Goal: Find specific page/section: Find specific page/section

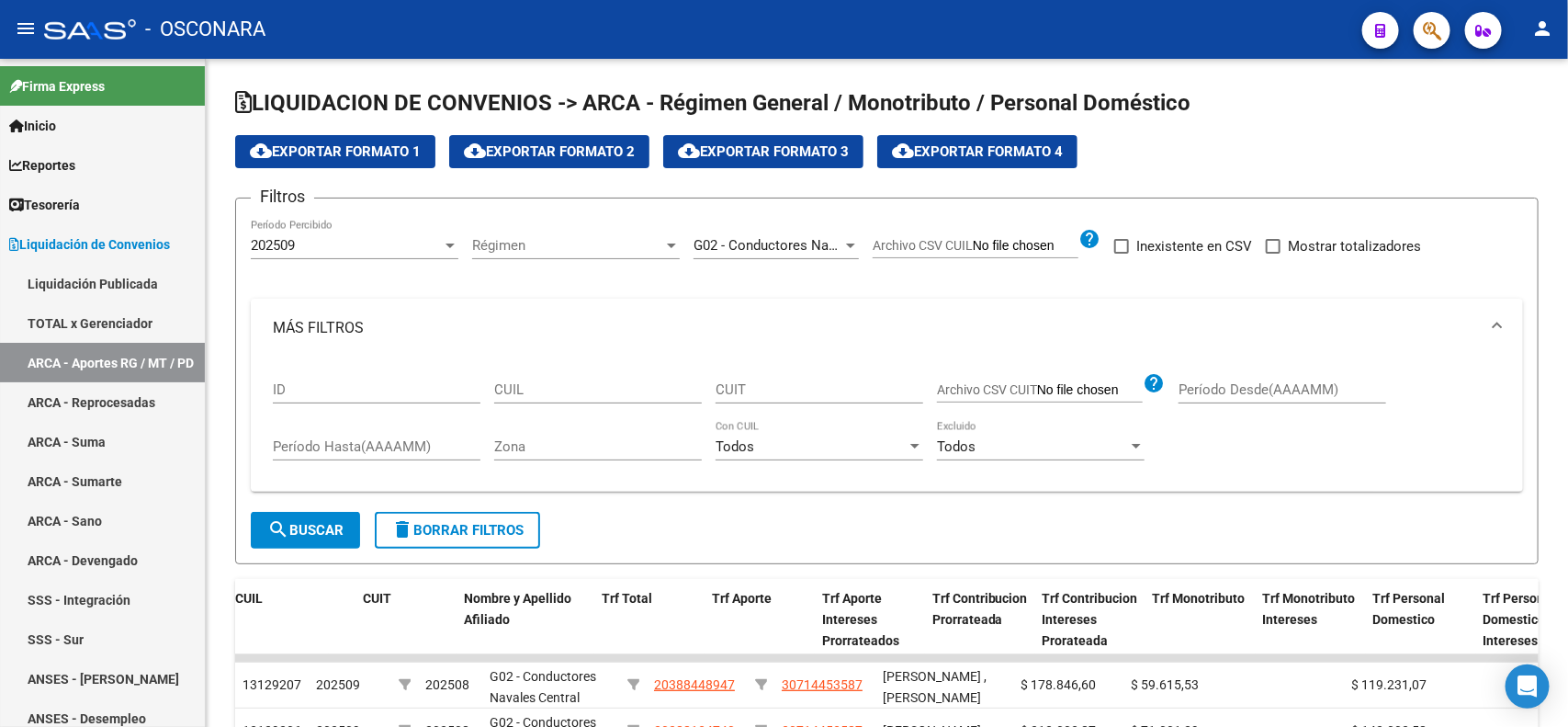
scroll to position [0, 419]
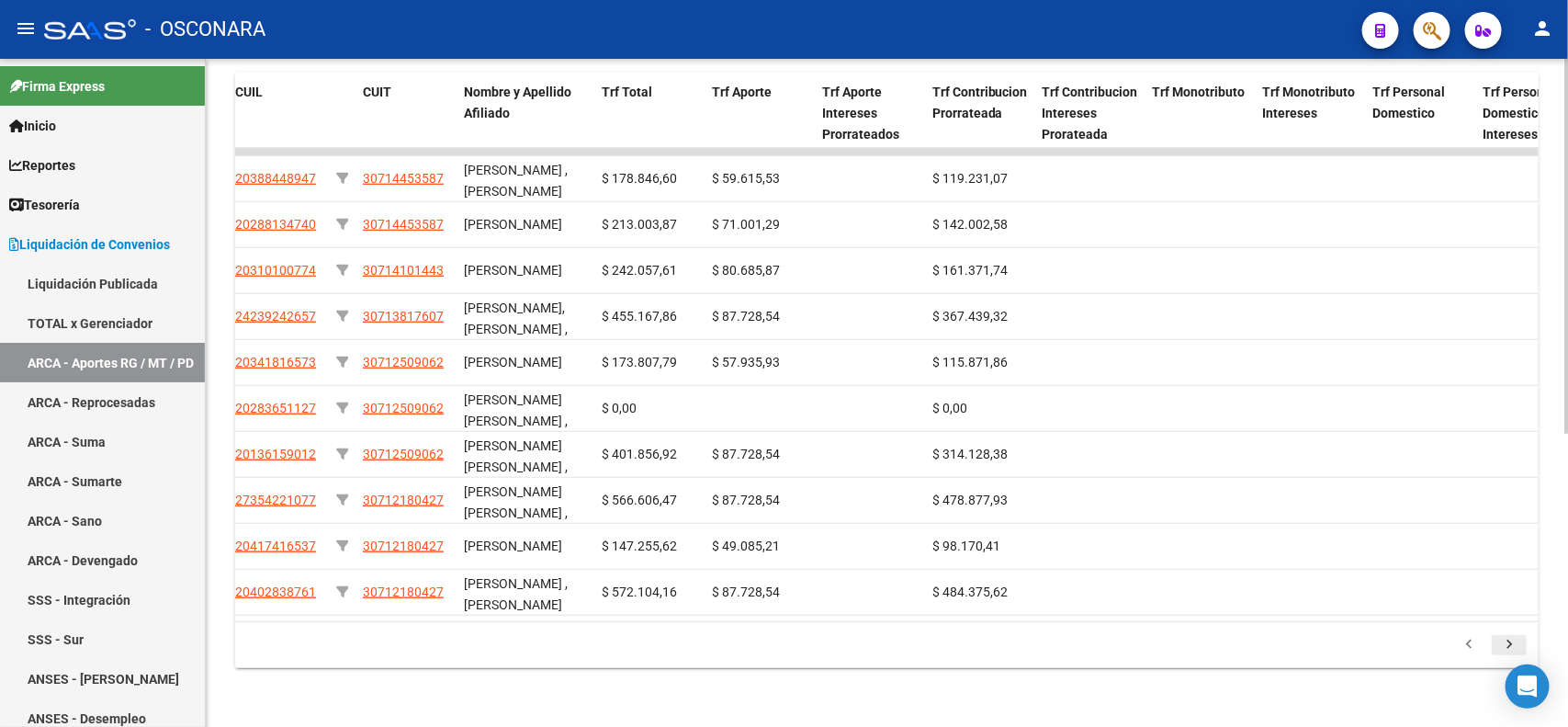
click at [1499, 648] on icon "go to next page" at bounding box center [1509, 647] width 24 height 22
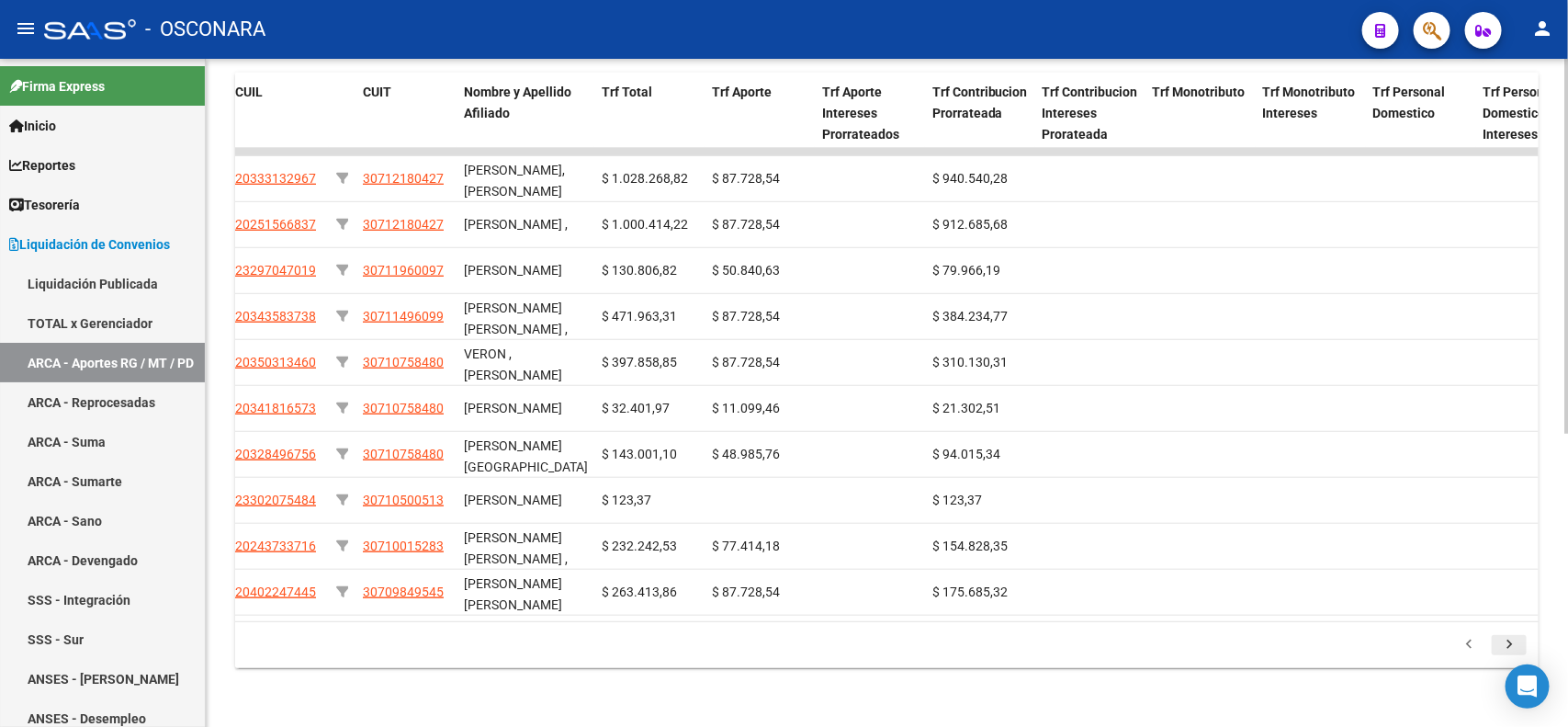
click at [1499, 648] on icon "go to next page" at bounding box center [1509, 647] width 24 height 22
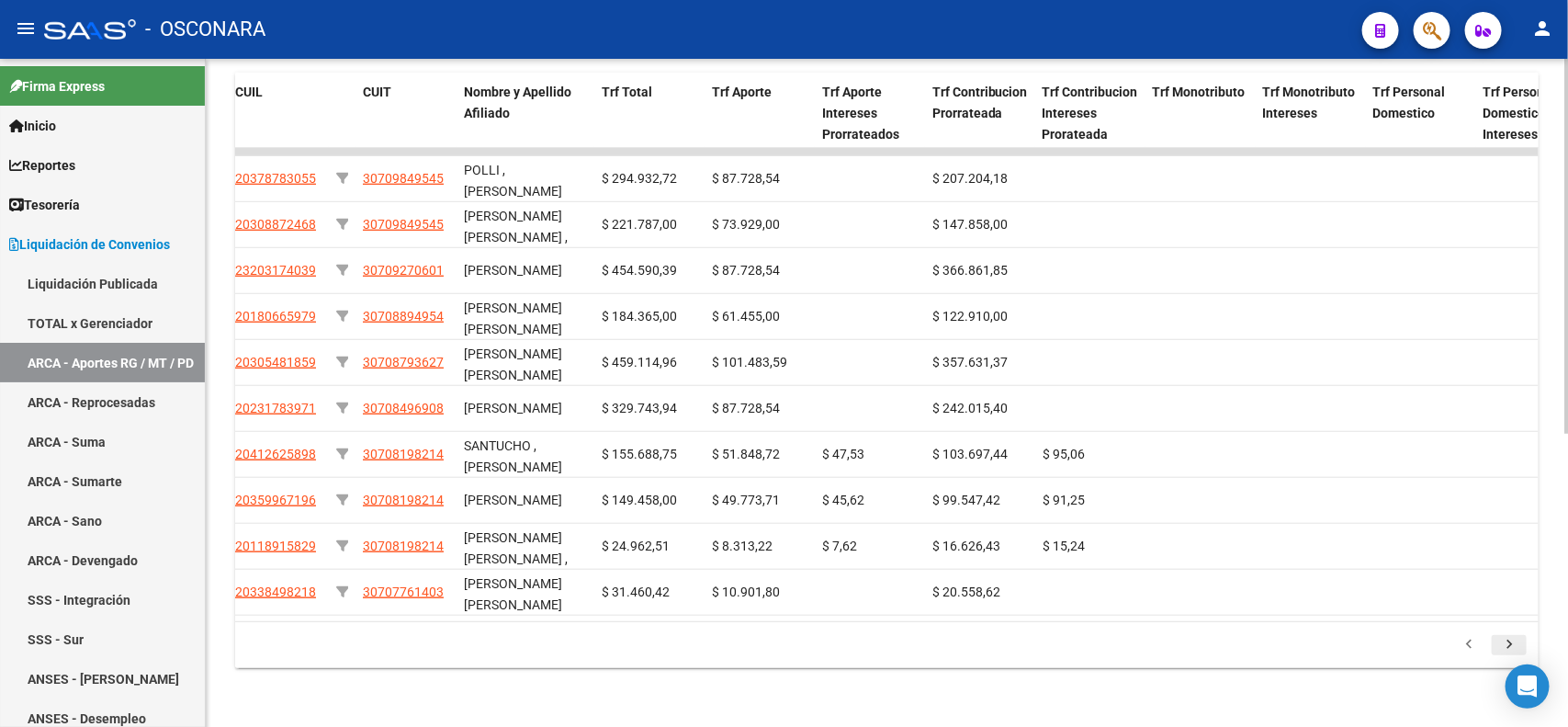
click at [1499, 648] on icon "go to next page" at bounding box center [1509, 647] width 24 height 22
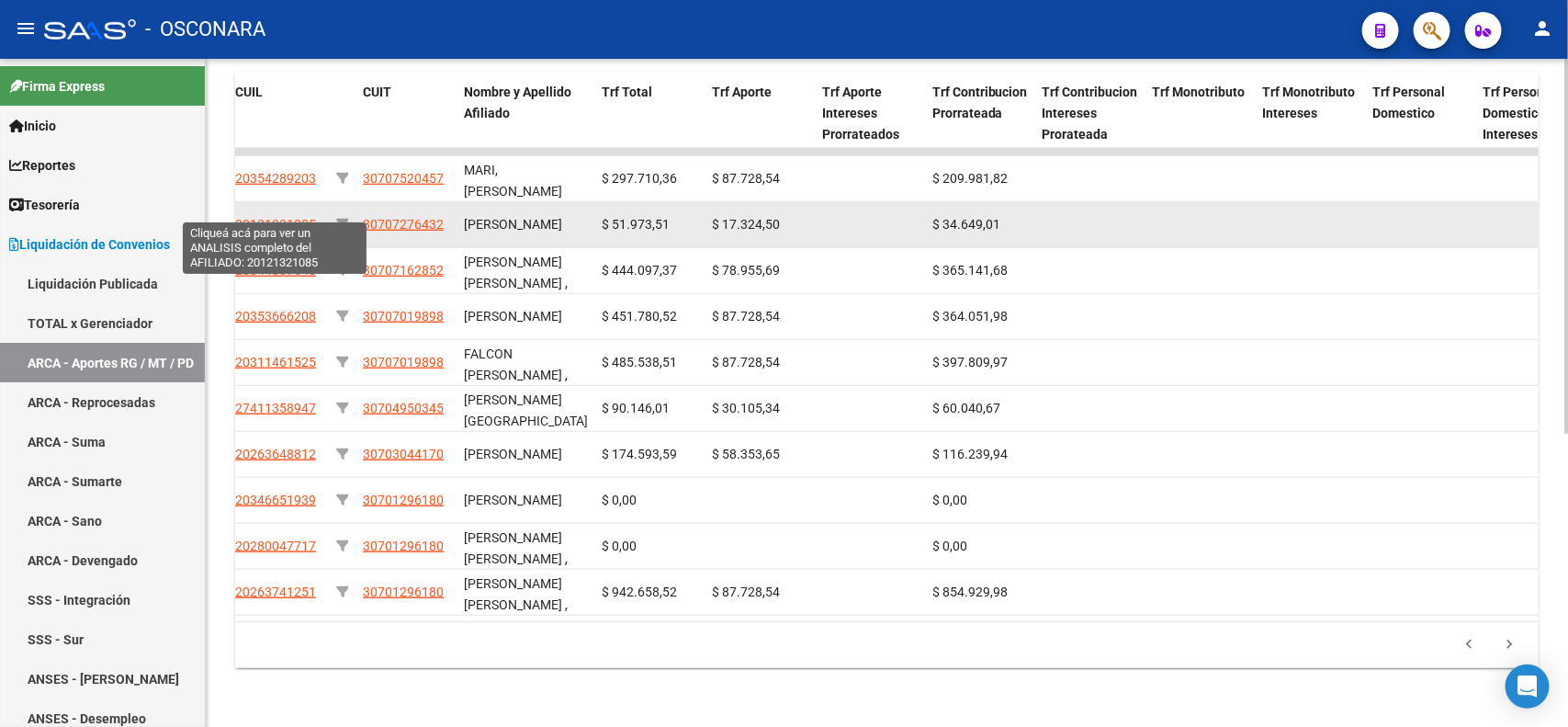
click at [272, 217] on span "20121321085" at bounding box center [275, 224] width 80 height 15
type textarea "20121321085"
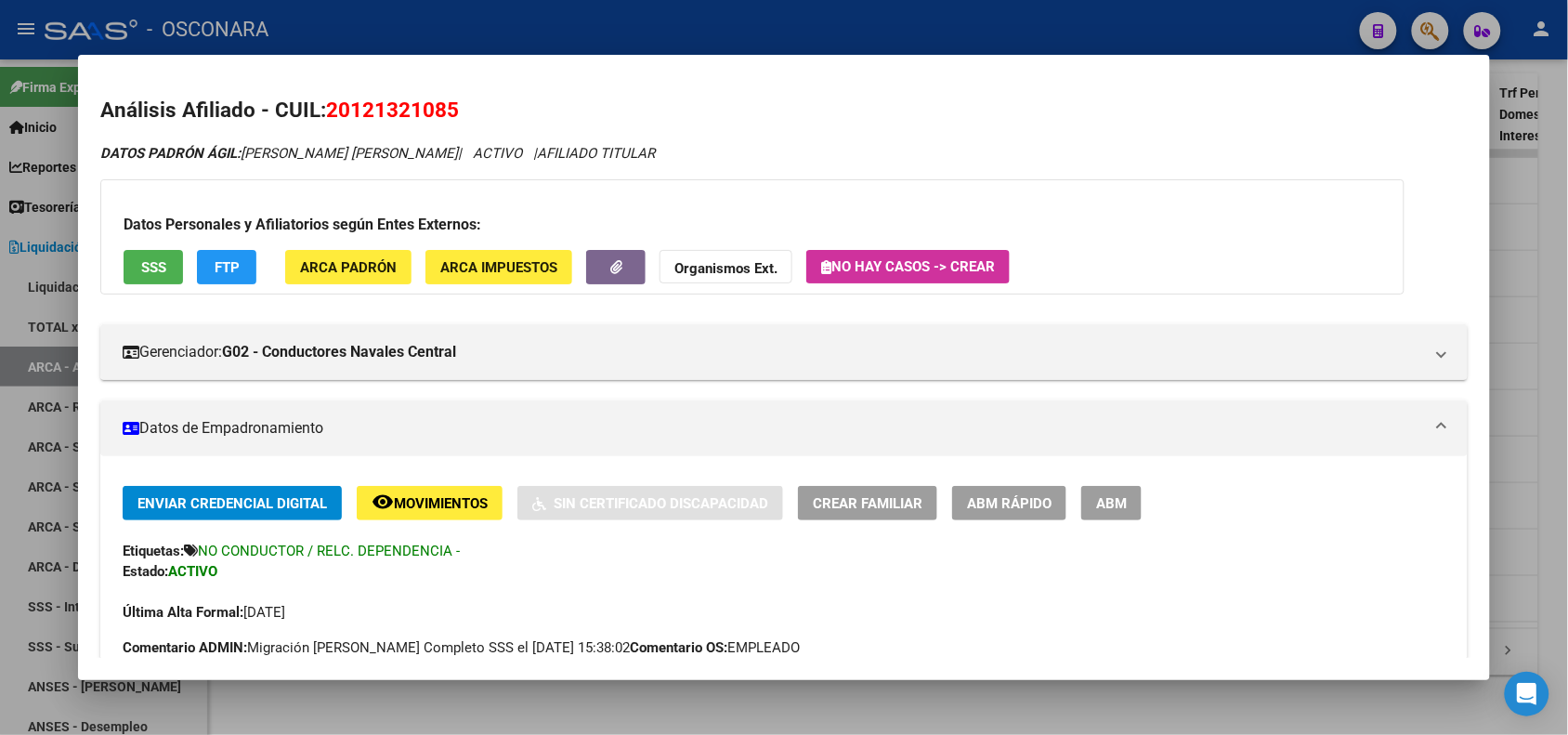
click at [587, 17] on div at bounding box center [784, 368] width 1568 height 735
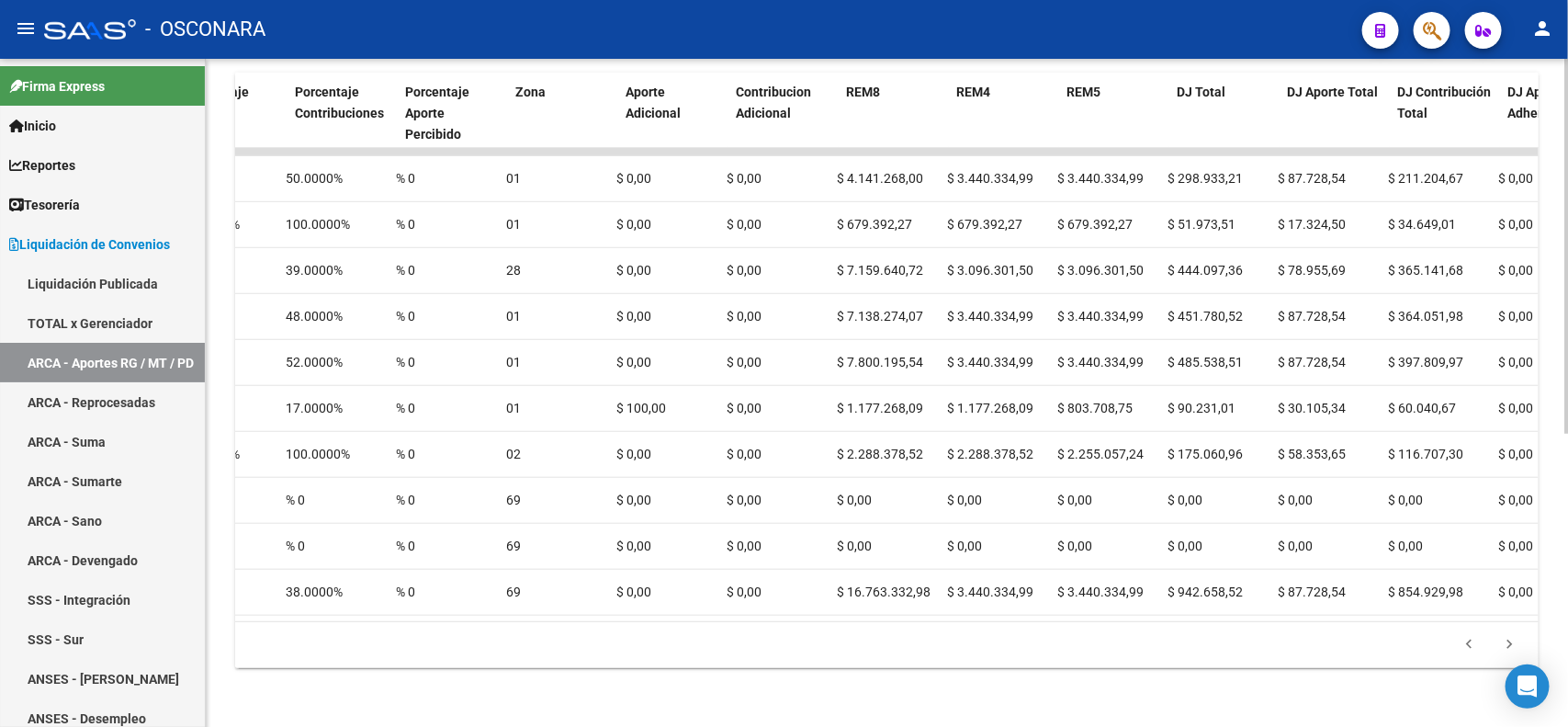
scroll to position [0, 2152]
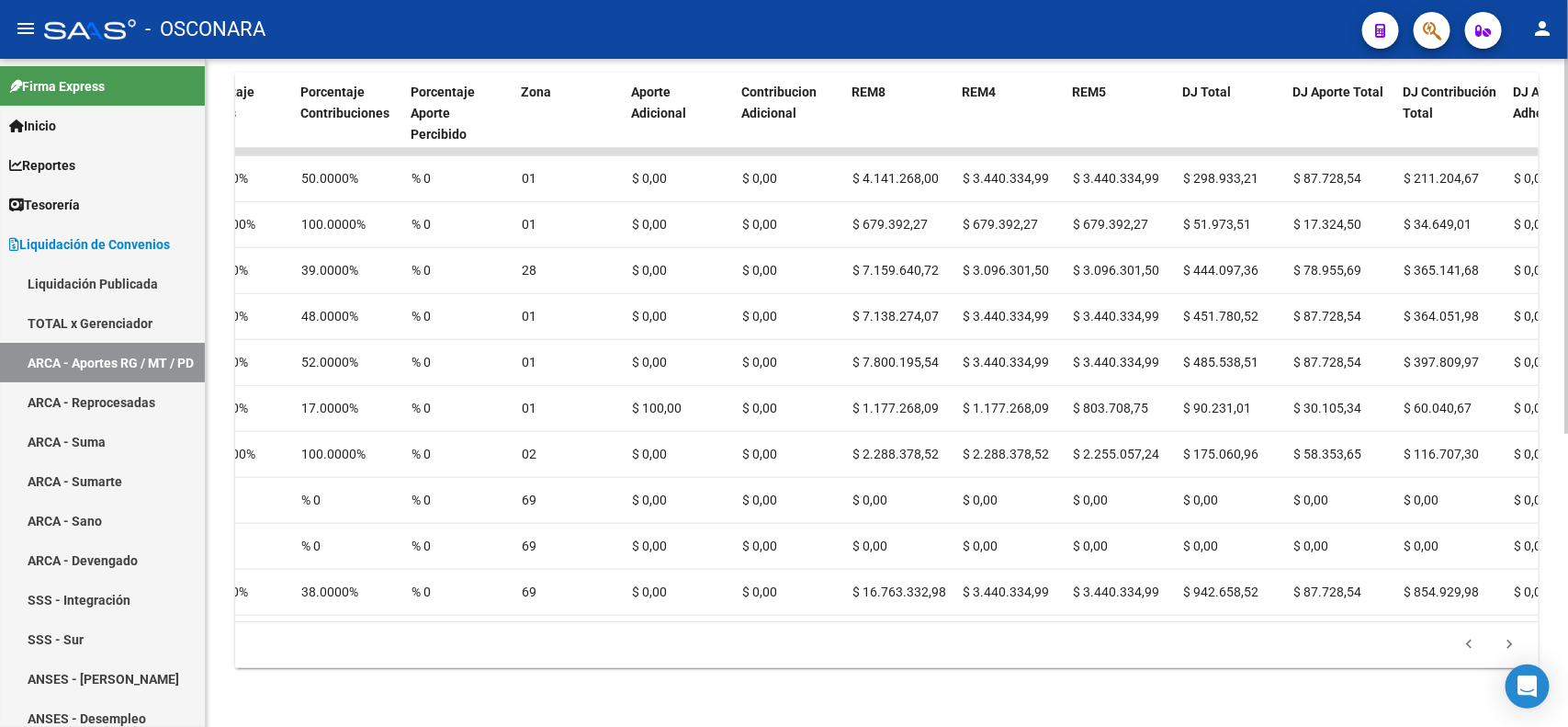
click at [1043, 618] on datatable-body "13126457 202509 202508 G02 - Conductores Navales Central 20354289203 3070752045…" at bounding box center [887, 385] width 1303 height 473
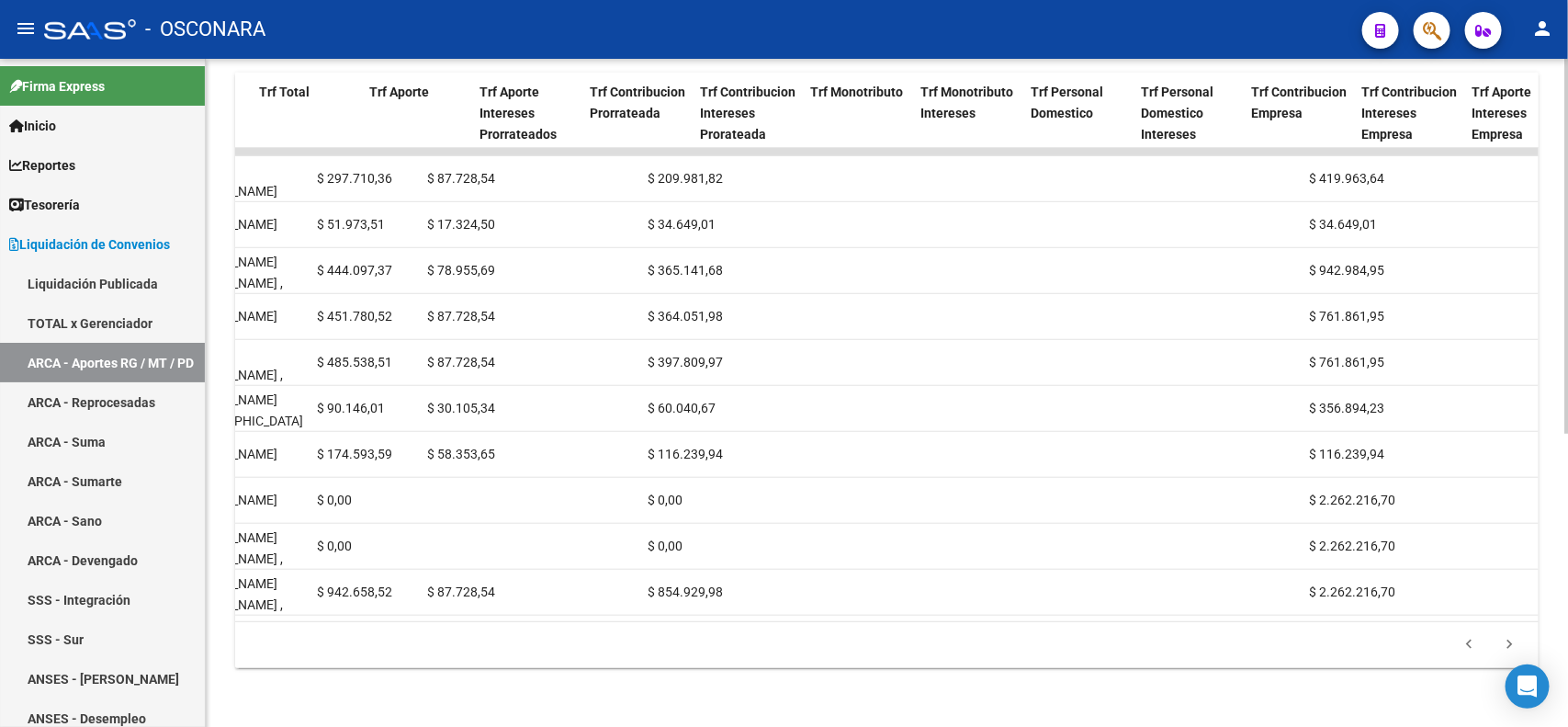
scroll to position [0, 529]
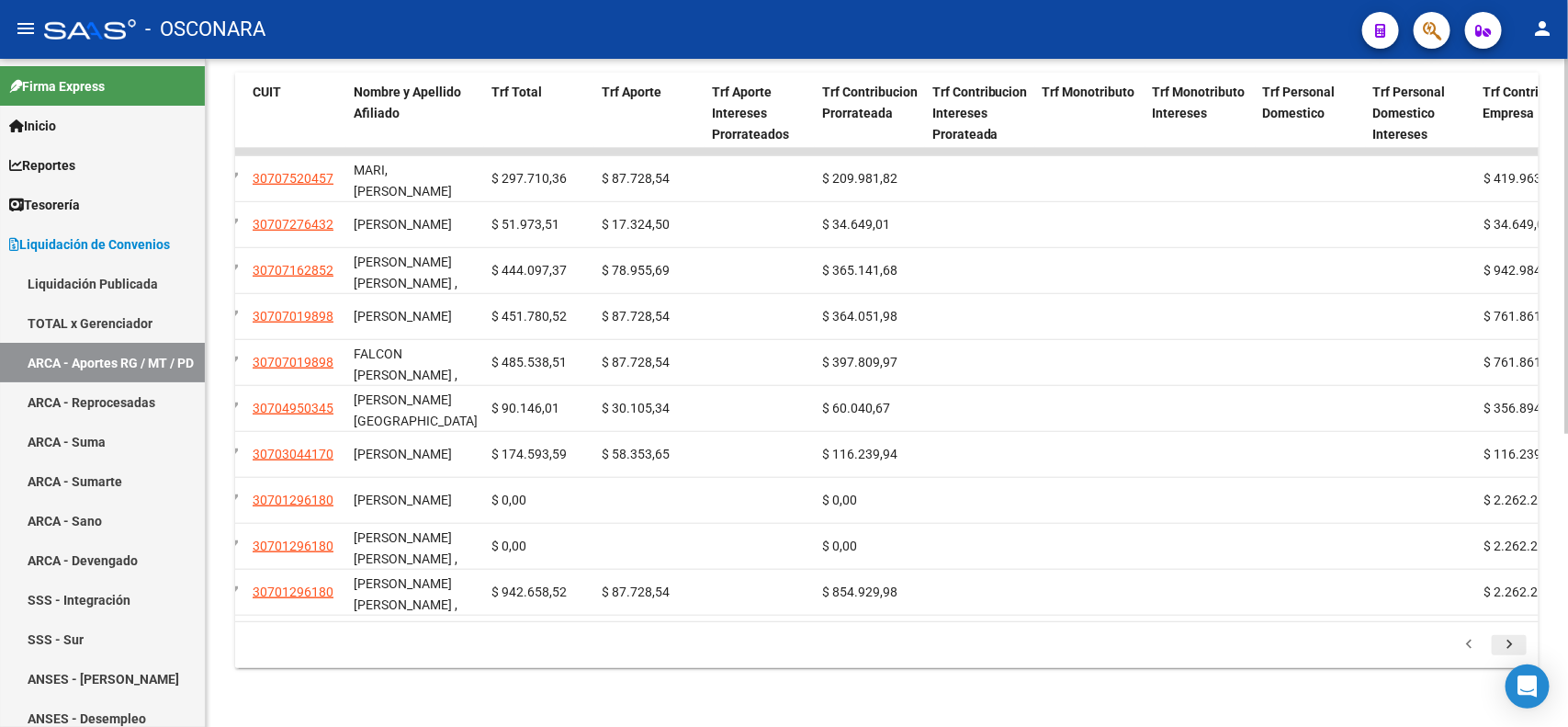
click at [1500, 645] on icon "go to next page" at bounding box center [1509, 647] width 24 height 22
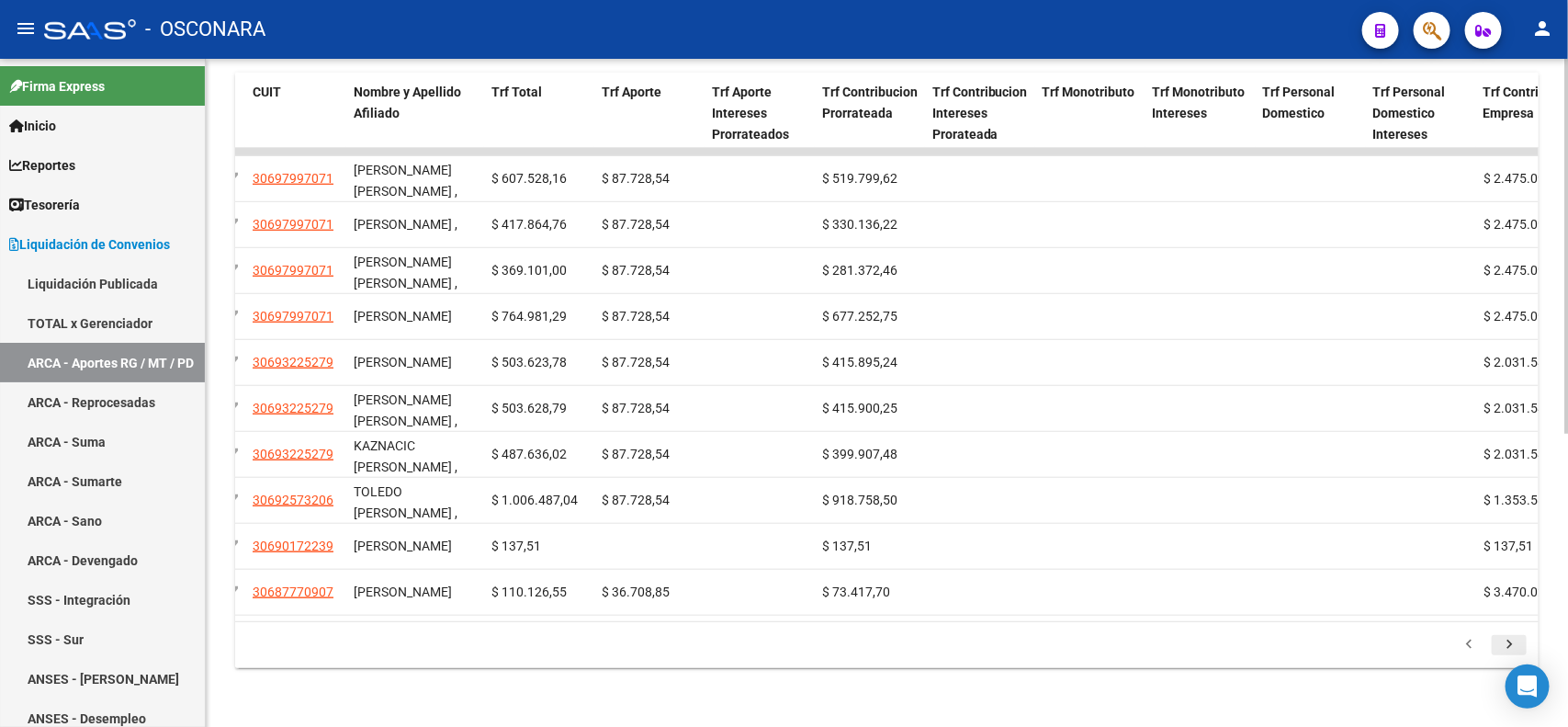
click at [1514, 644] on icon "go to next page" at bounding box center [1509, 647] width 24 height 22
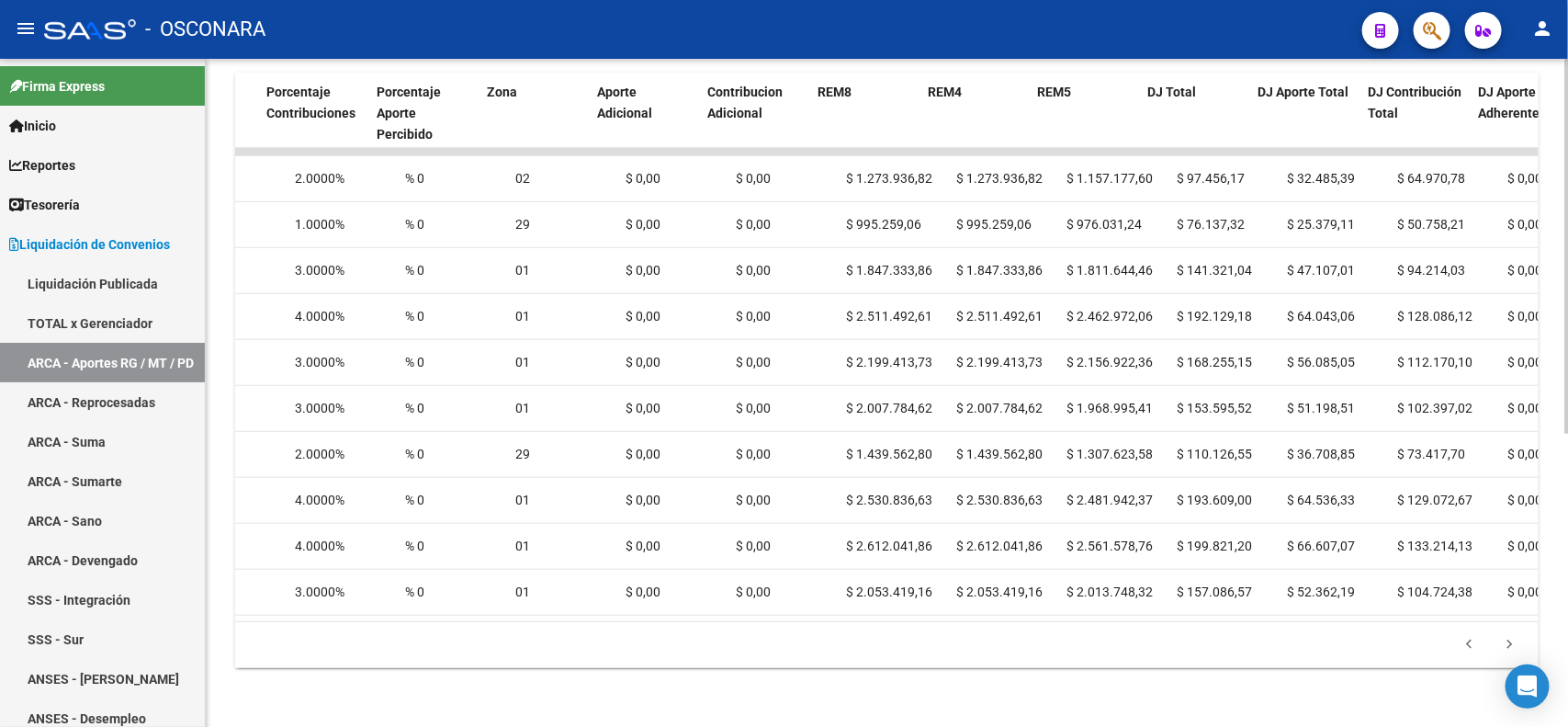
scroll to position [0, 2196]
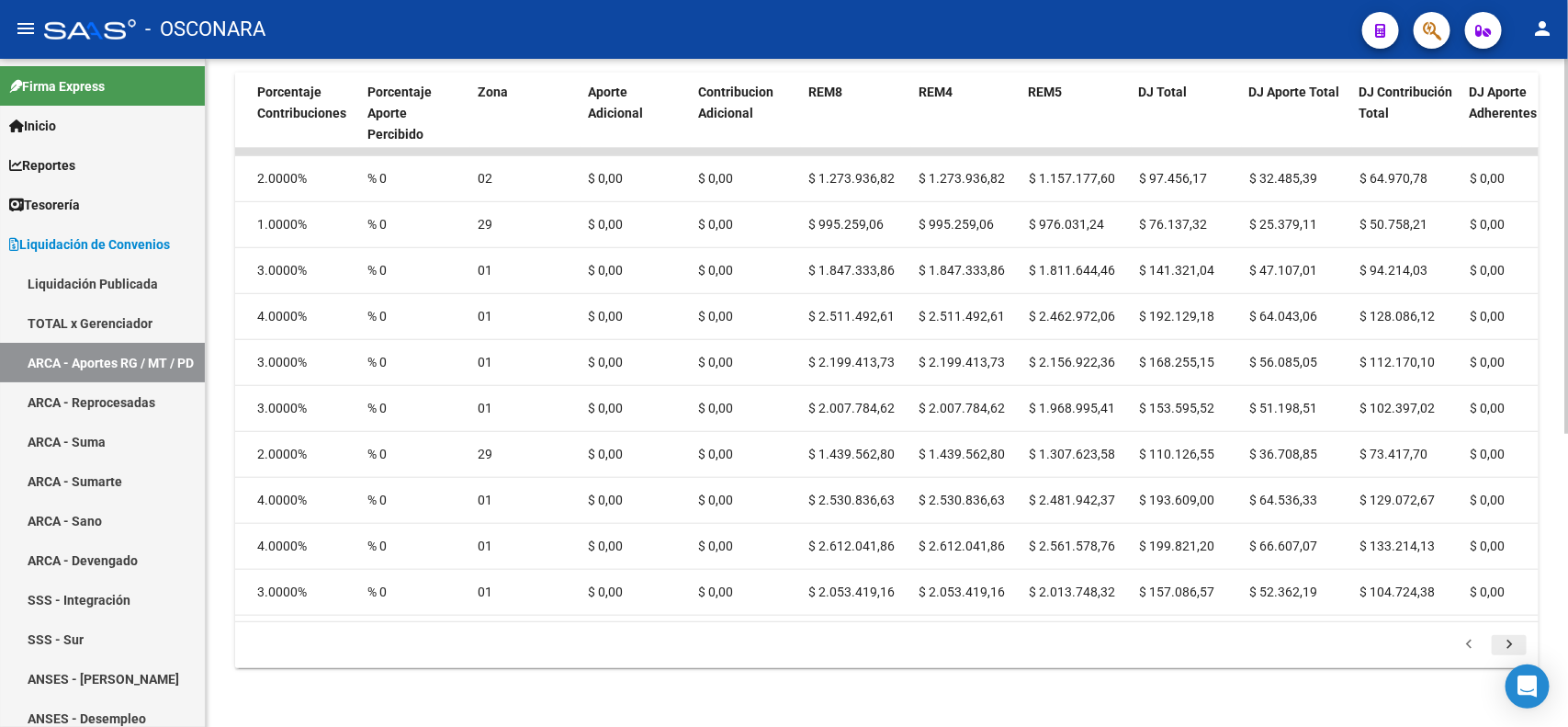
click at [1511, 657] on icon "go to next page" at bounding box center [1509, 647] width 24 height 22
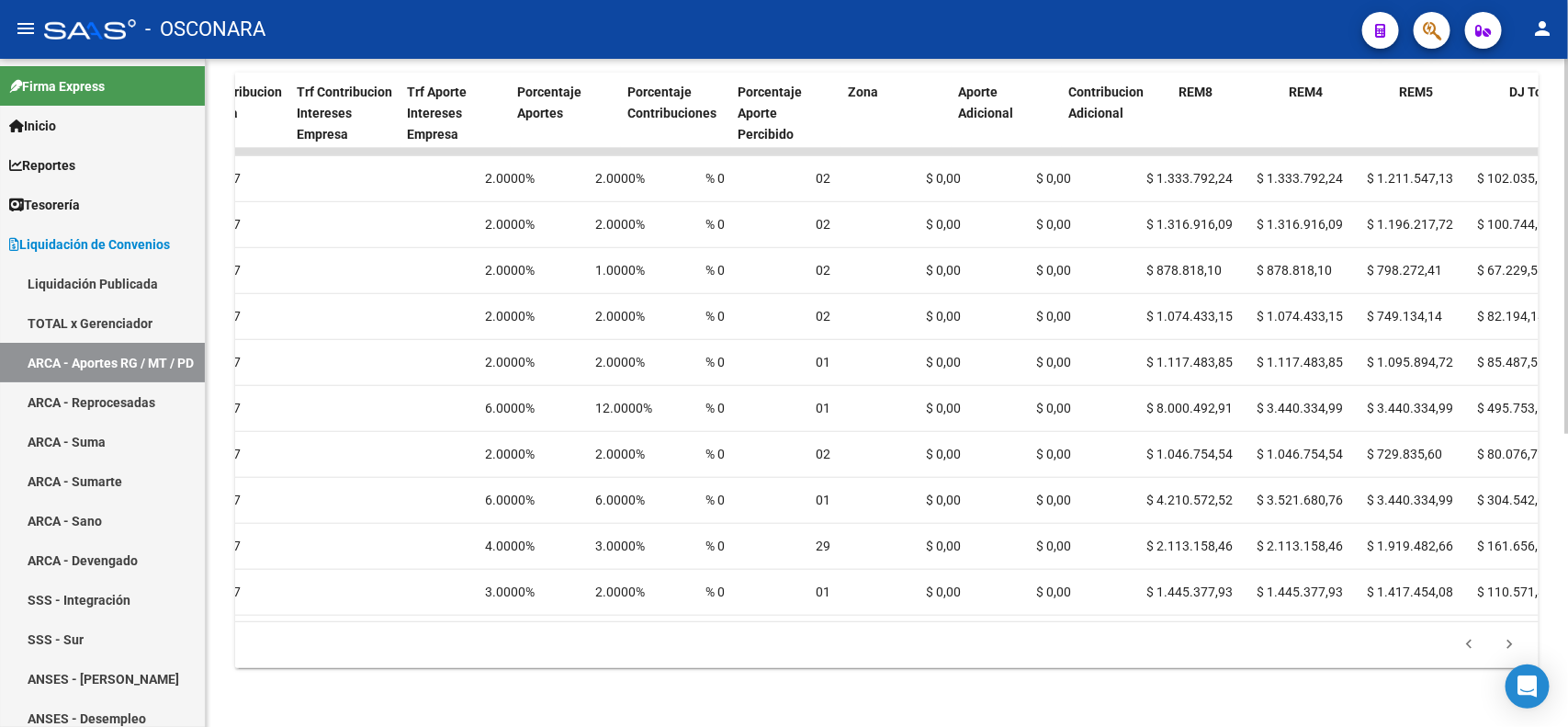
scroll to position [0, 1907]
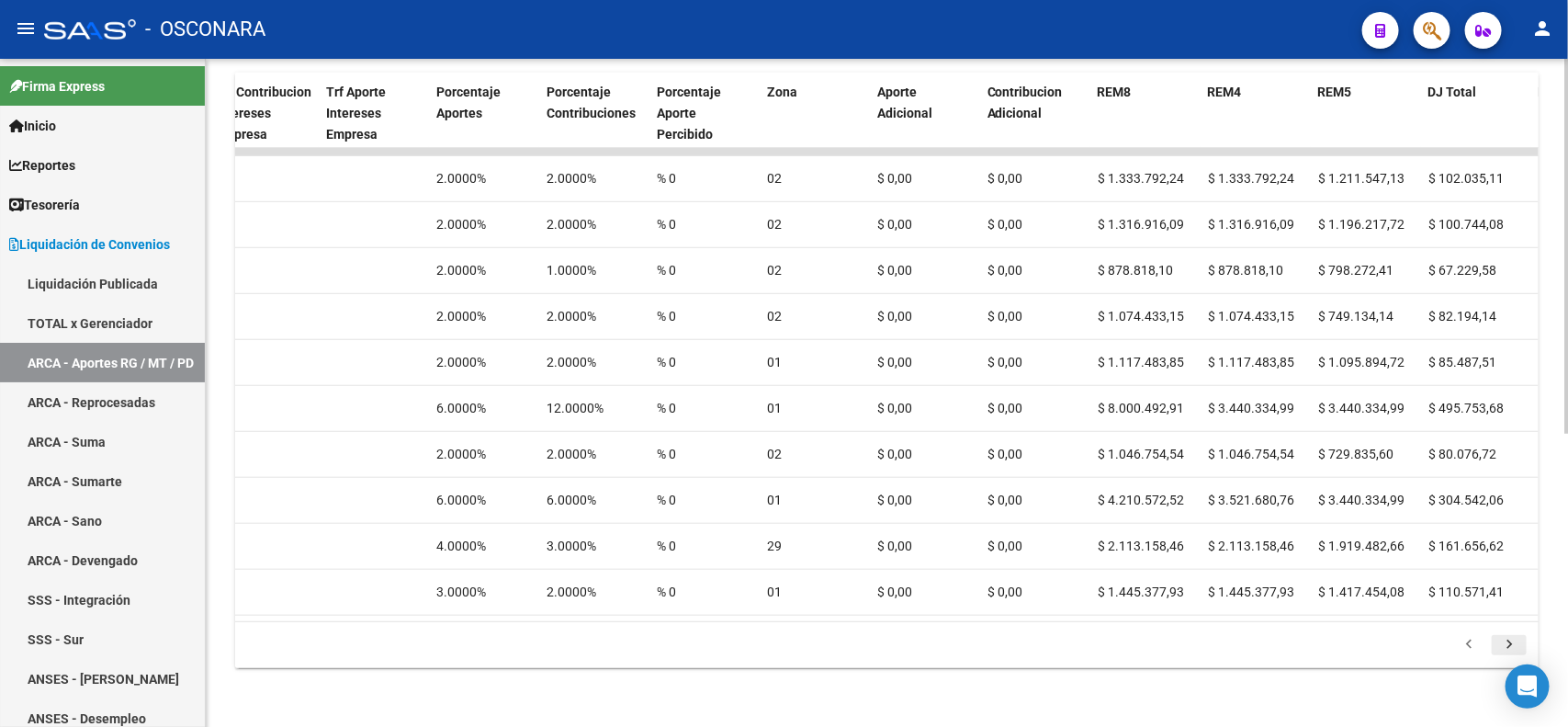
click at [1503, 652] on icon "go to next page" at bounding box center [1509, 647] width 24 height 22
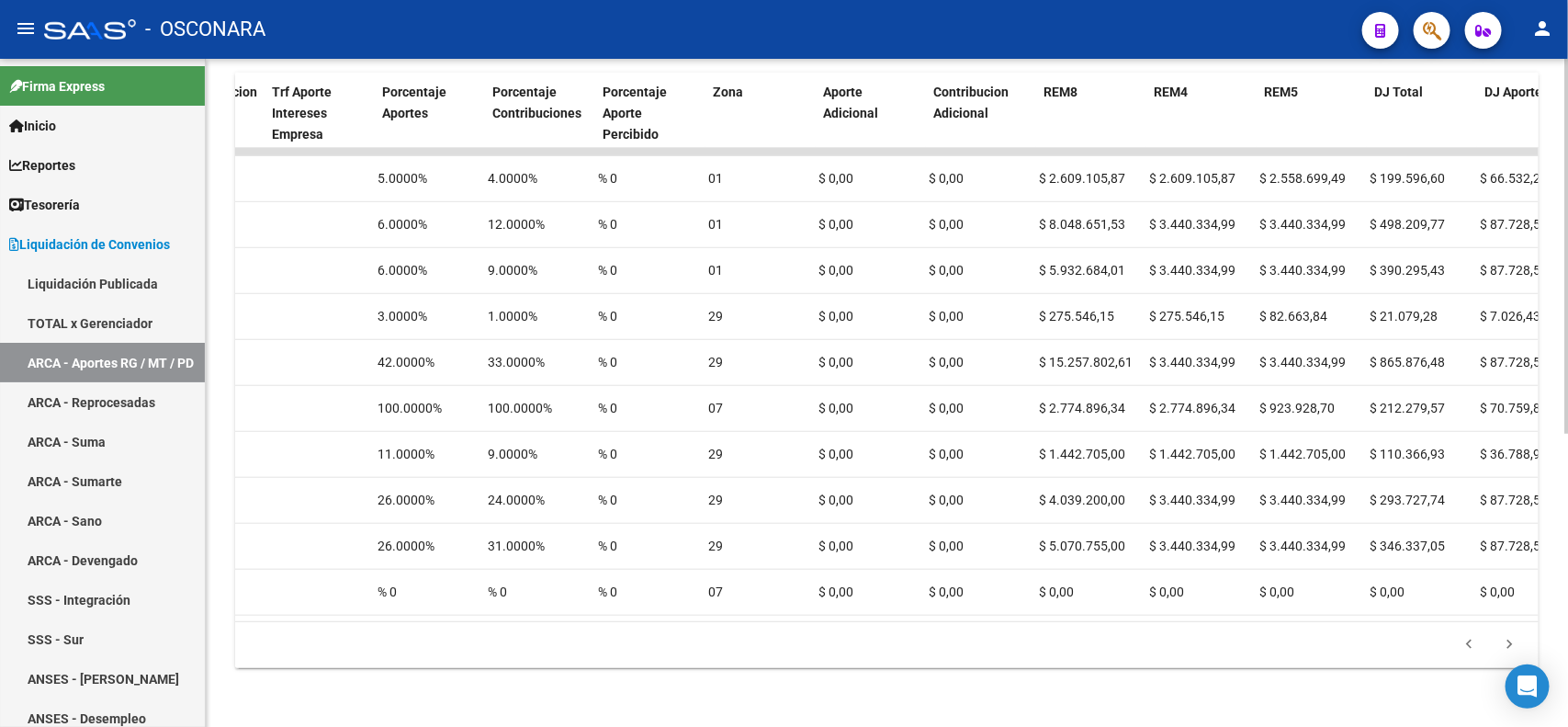
scroll to position [0, 1994]
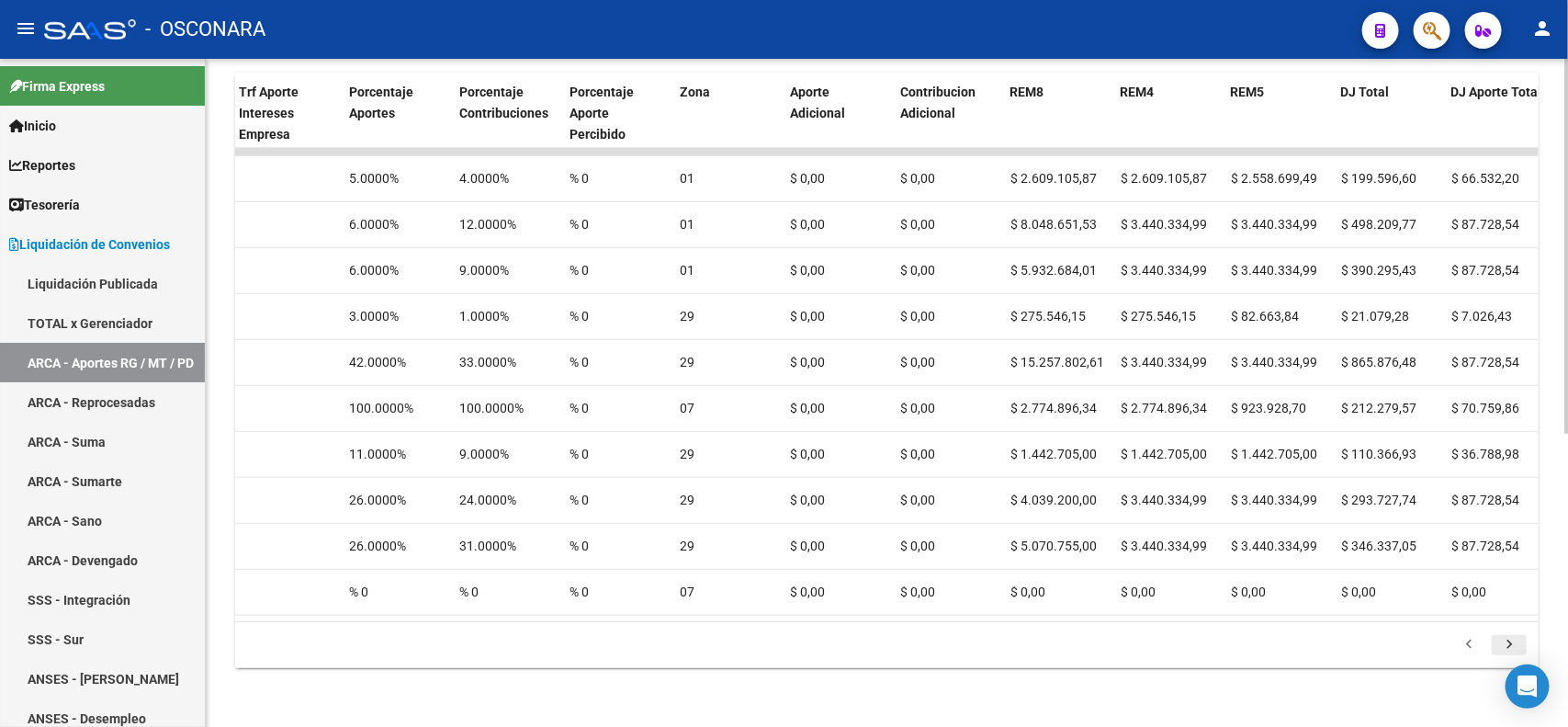
click at [1503, 641] on icon "go to next page" at bounding box center [1509, 647] width 24 height 22
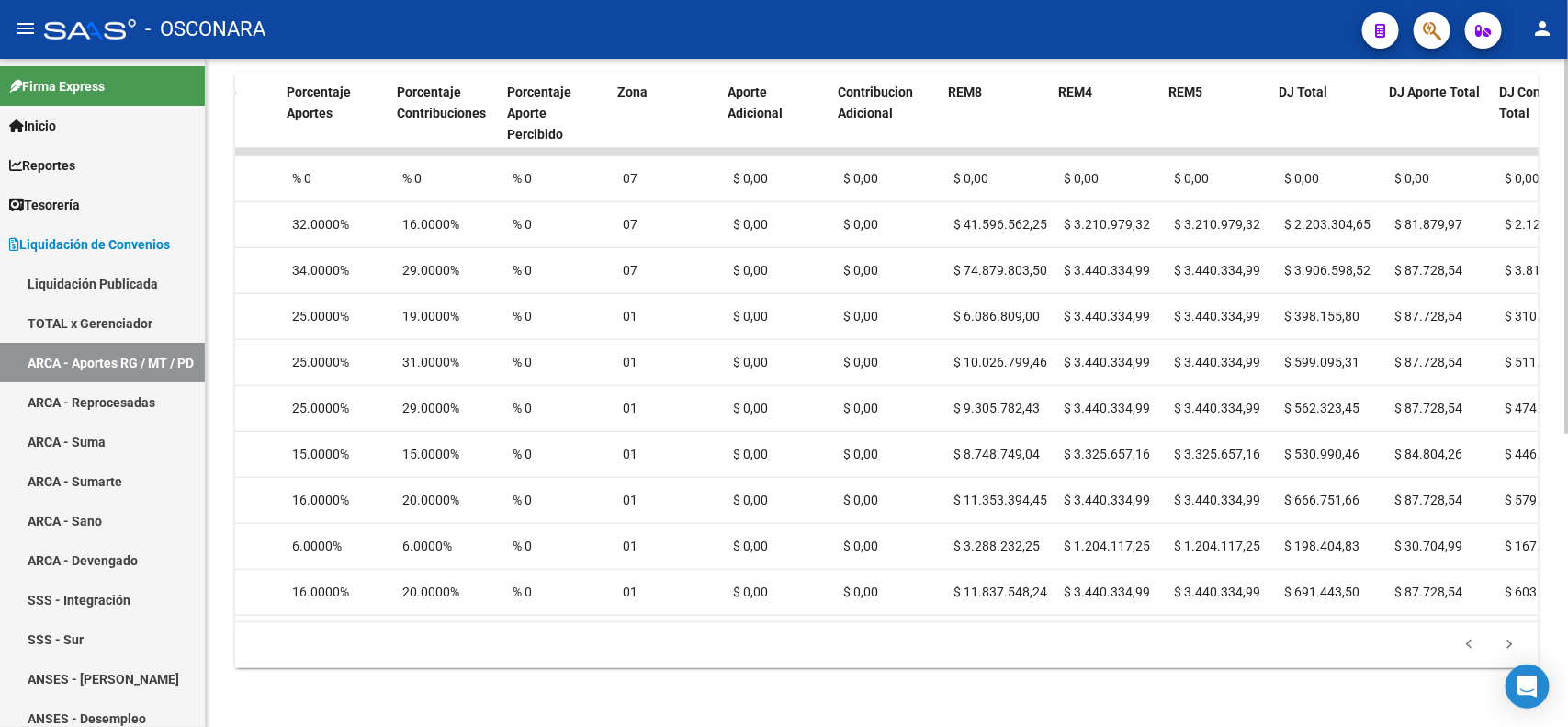
scroll to position [0, 2055]
click at [1508, 653] on icon "go to next page" at bounding box center [1509, 647] width 24 height 22
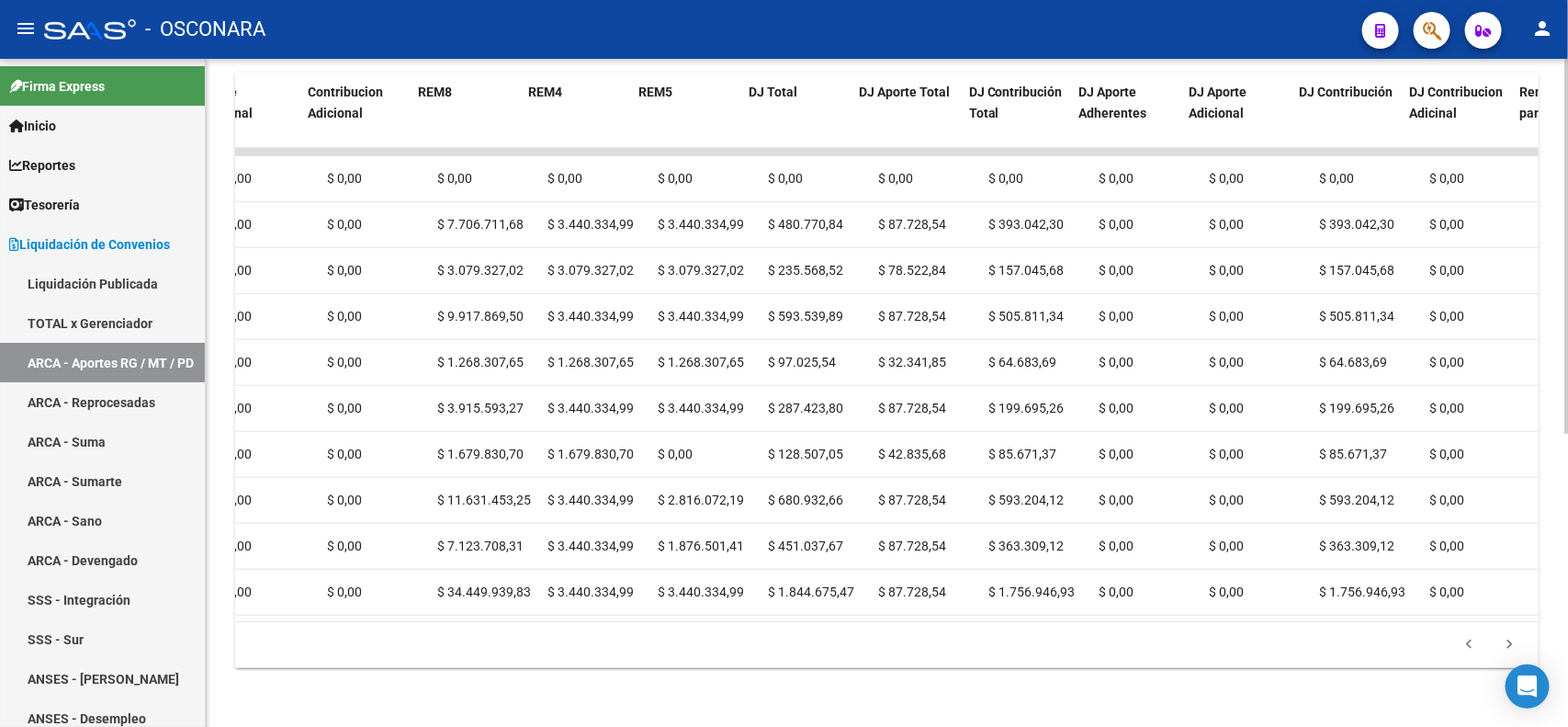
scroll to position [0, 2606]
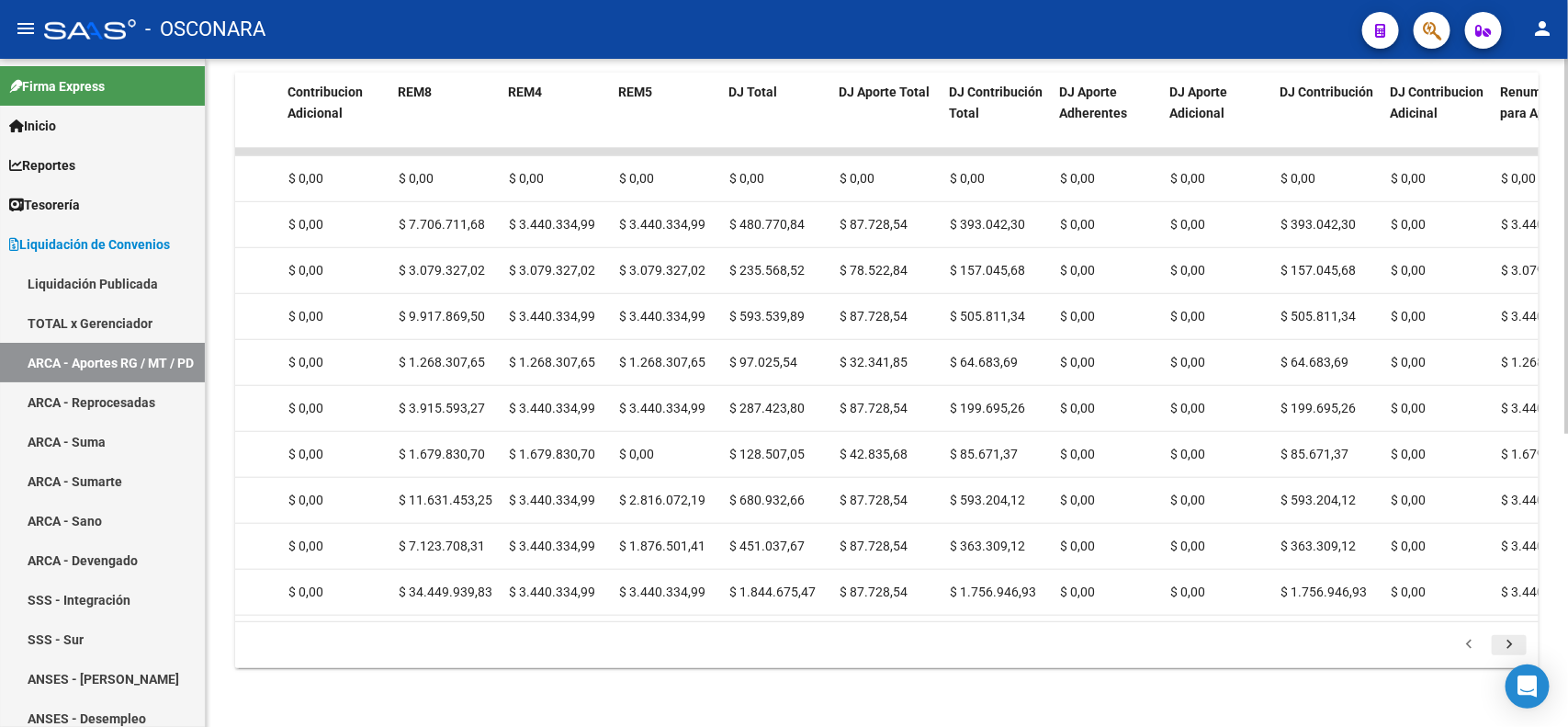
drag, startPoint x: 1505, startPoint y: 631, endPoint x: 1512, endPoint y: 650, distance: 20.2
click at [1512, 650] on li at bounding box center [1510, 645] width 41 height 31
click at [1512, 650] on icon "go to next page" at bounding box center [1509, 647] width 24 height 22
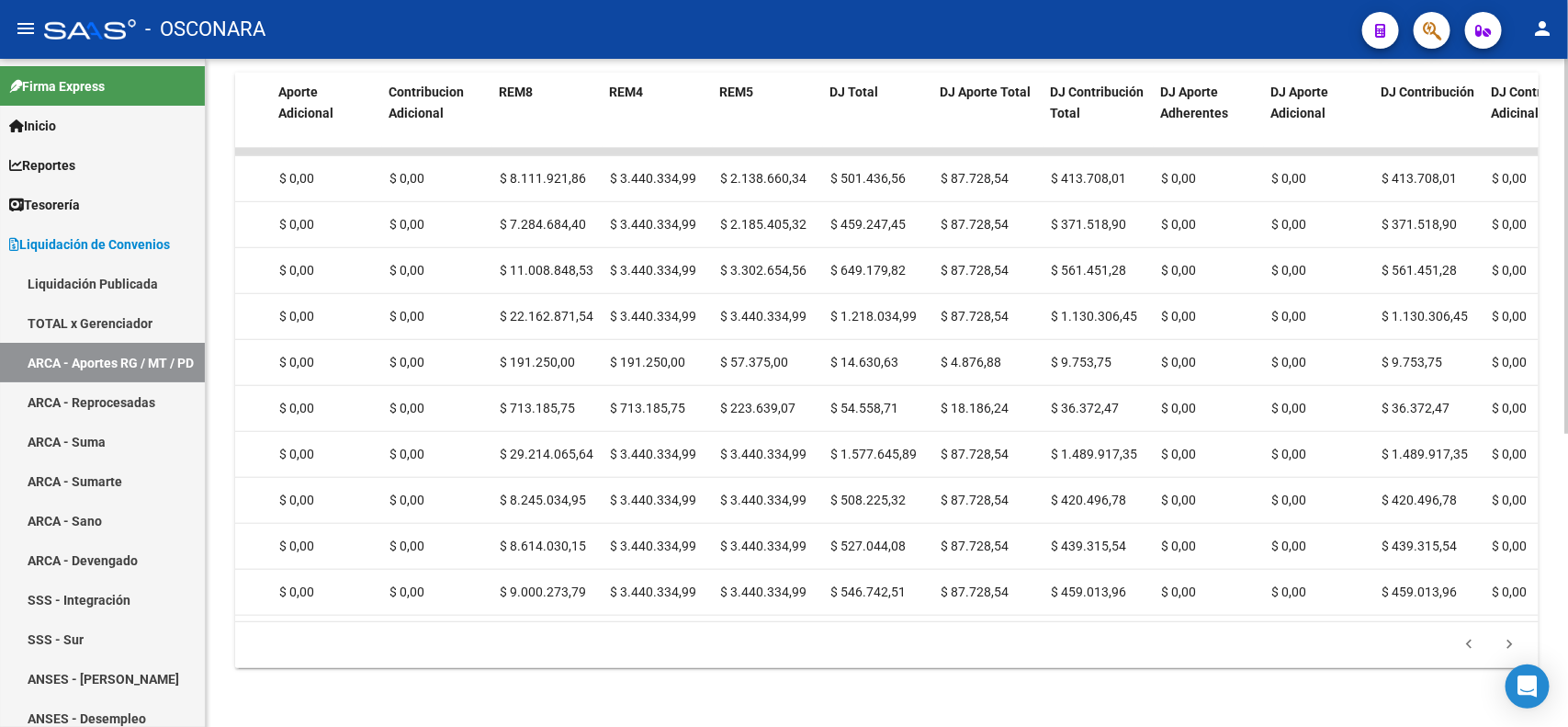
scroll to position [0, 2692]
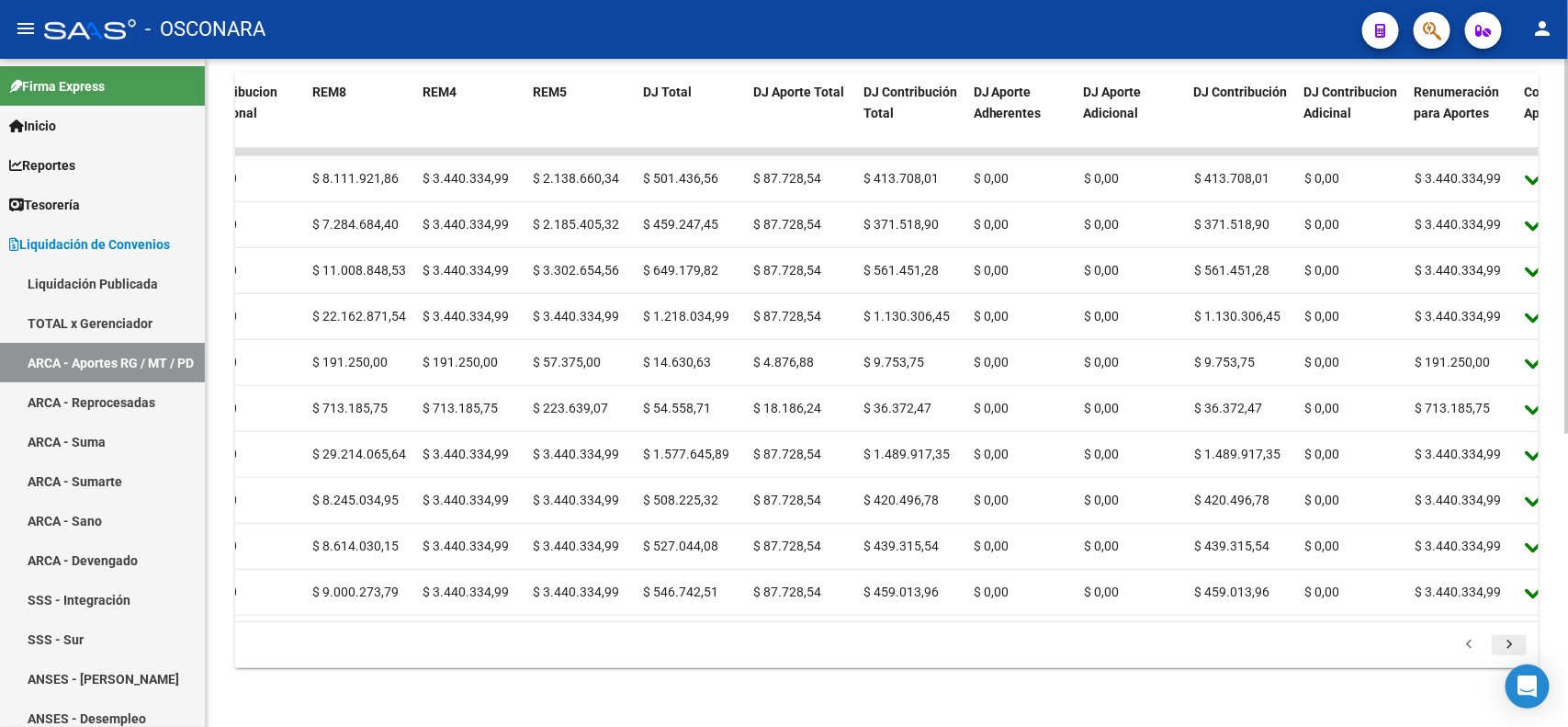
click at [1516, 644] on icon "go to next page" at bounding box center [1509, 647] width 24 height 22
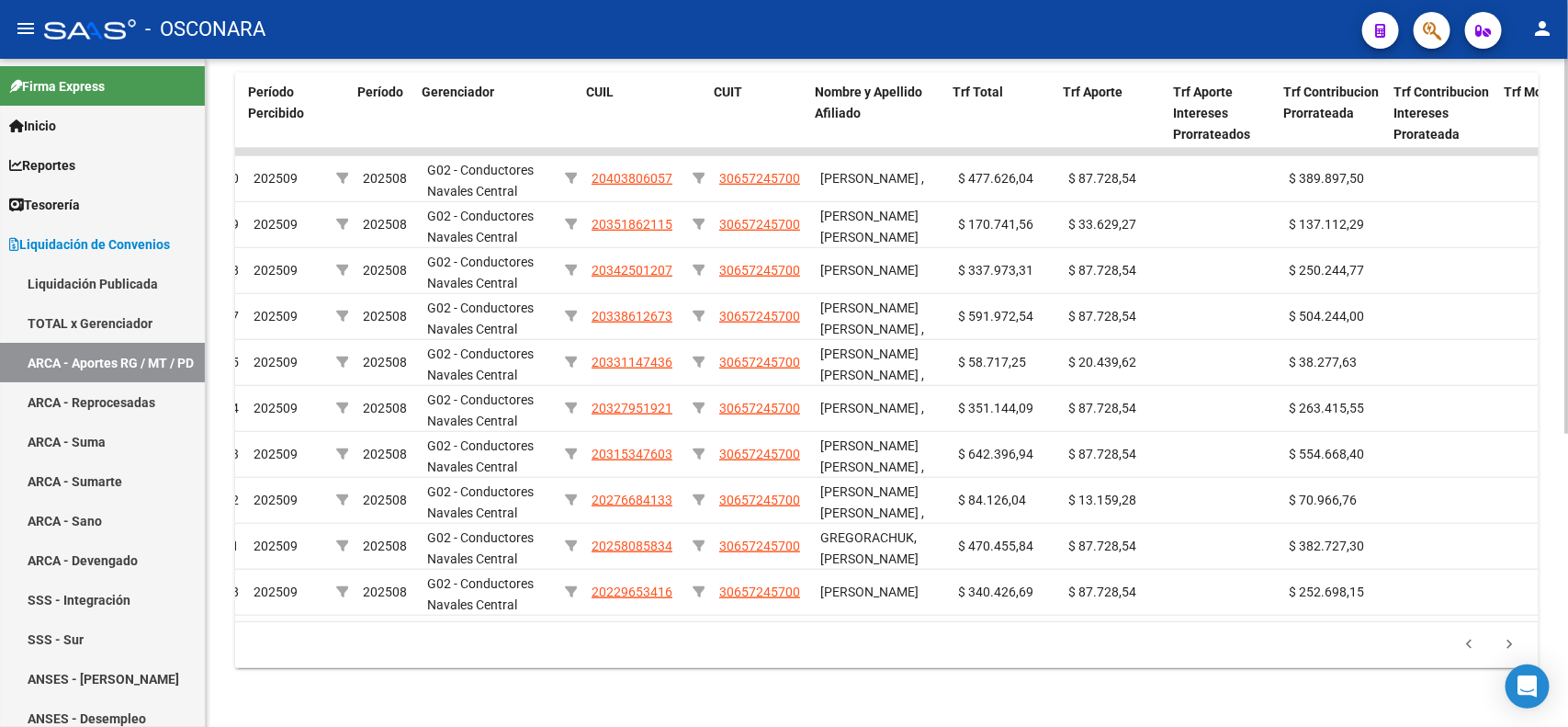
scroll to position [0, 67]
click at [1507, 652] on icon "go to next page" at bounding box center [1509, 647] width 24 height 22
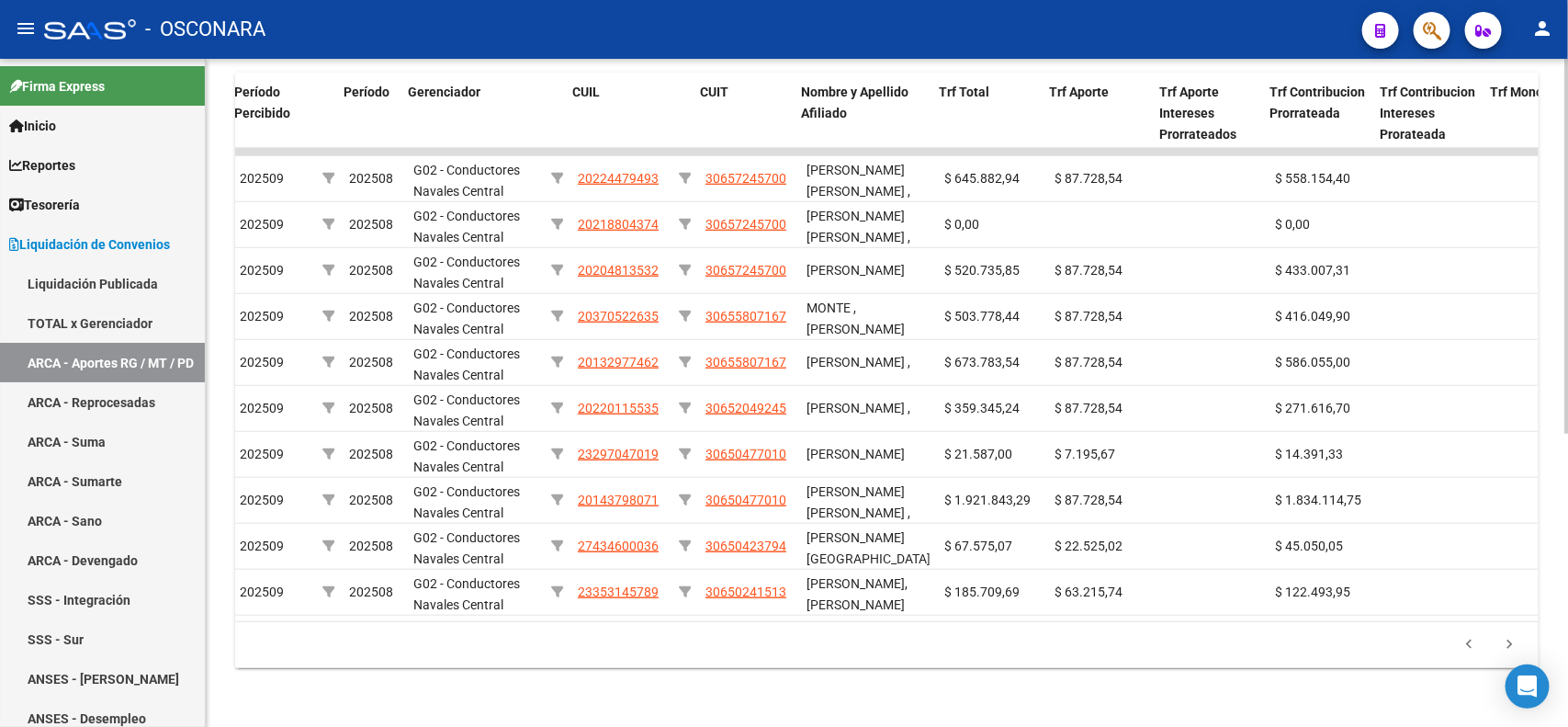
scroll to position [0, 80]
click at [1512, 641] on icon "go to next page" at bounding box center [1509, 647] width 24 height 22
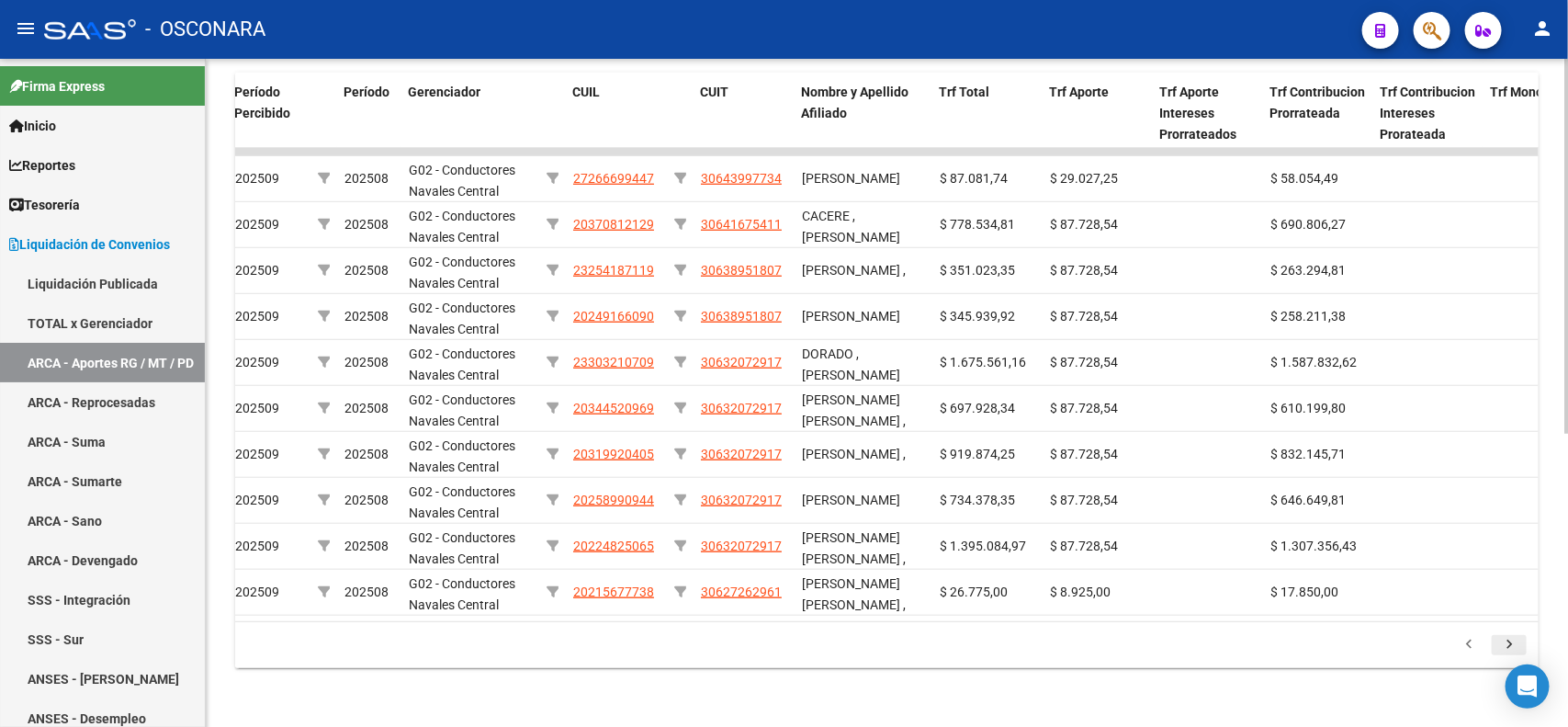
click at [1503, 642] on icon "go to next page" at bounding box center [1509, 647] width 24 height 22
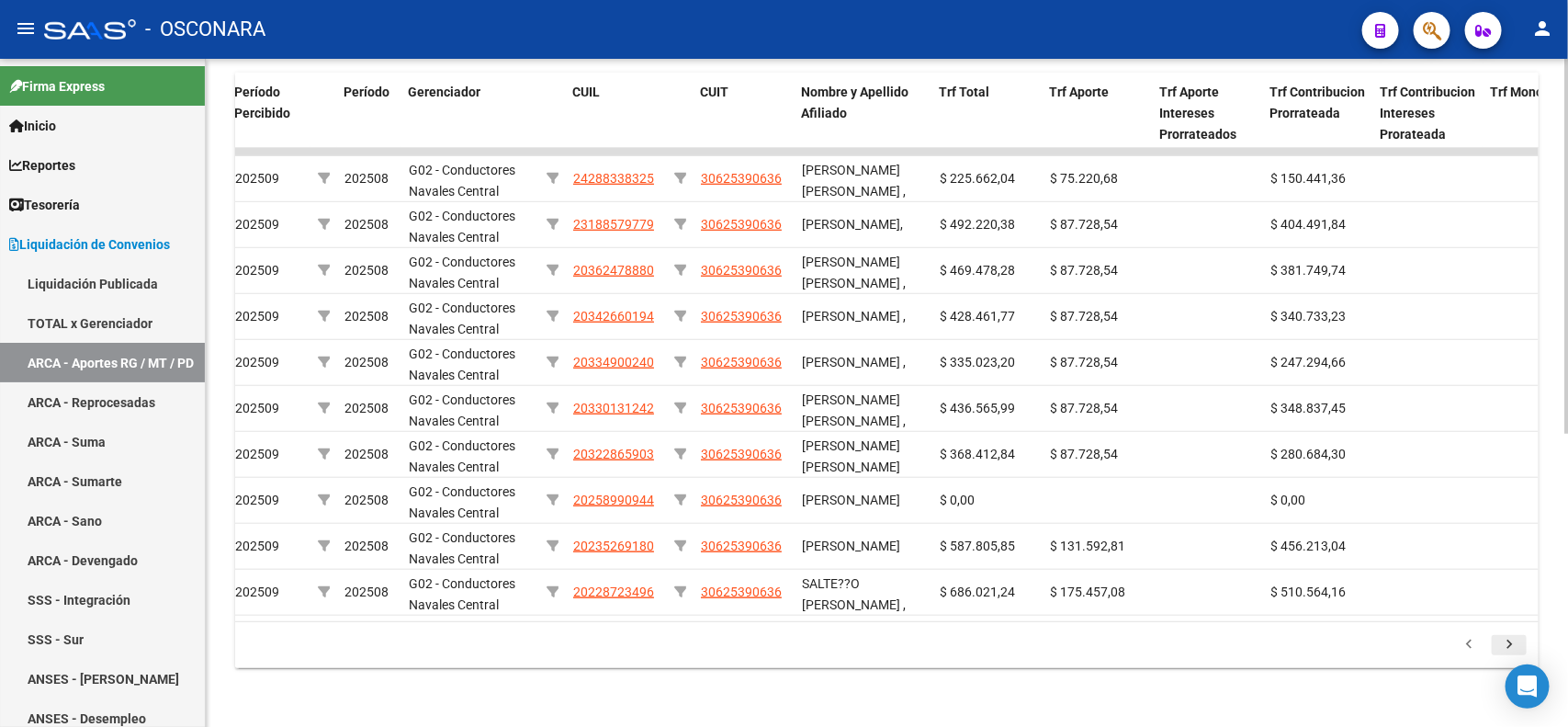
click at [1503, 642] on icon "go to next page" at bounding box center [1509, 647] width 24 height 22
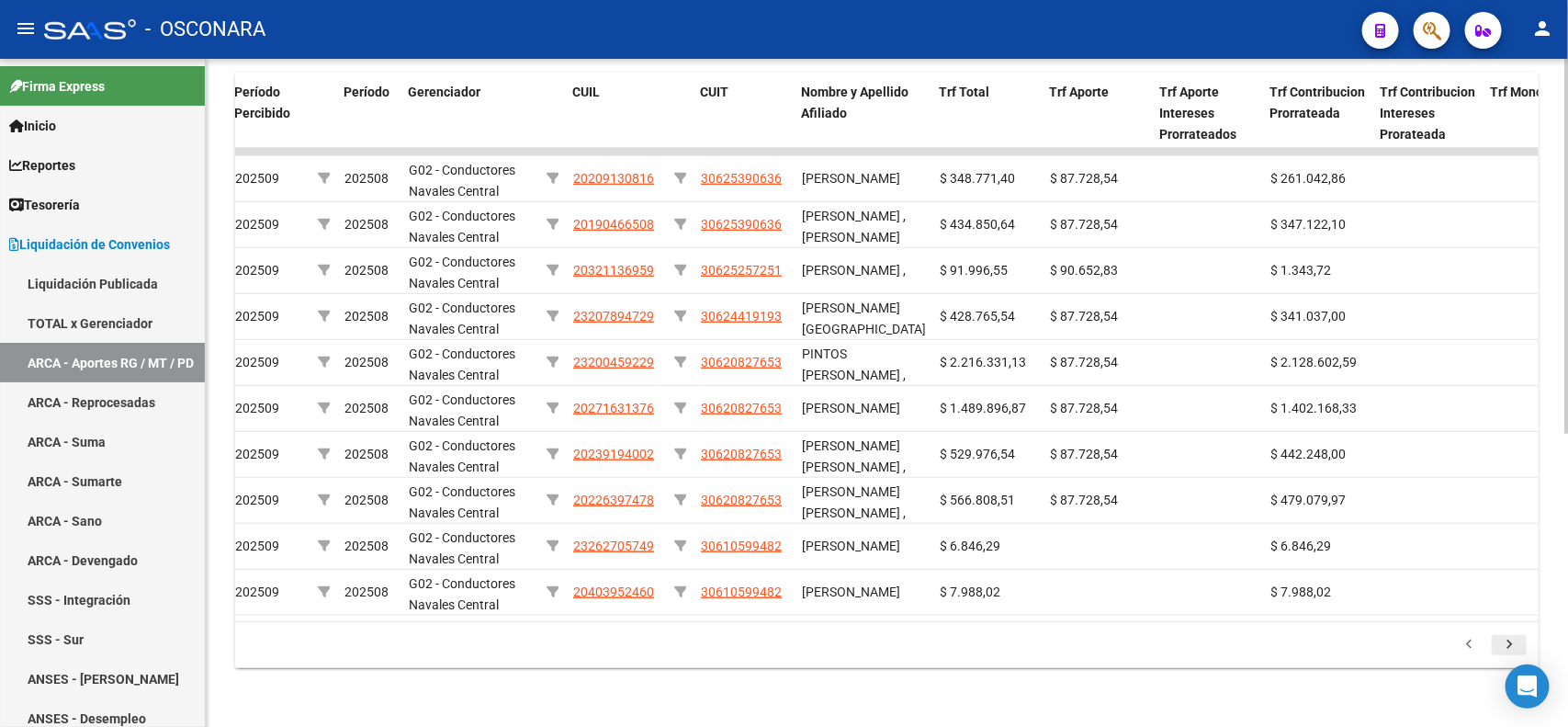
click at [1503, 642] on icon "go to next page" at bounding box center [1509, 647] width 24 height 22
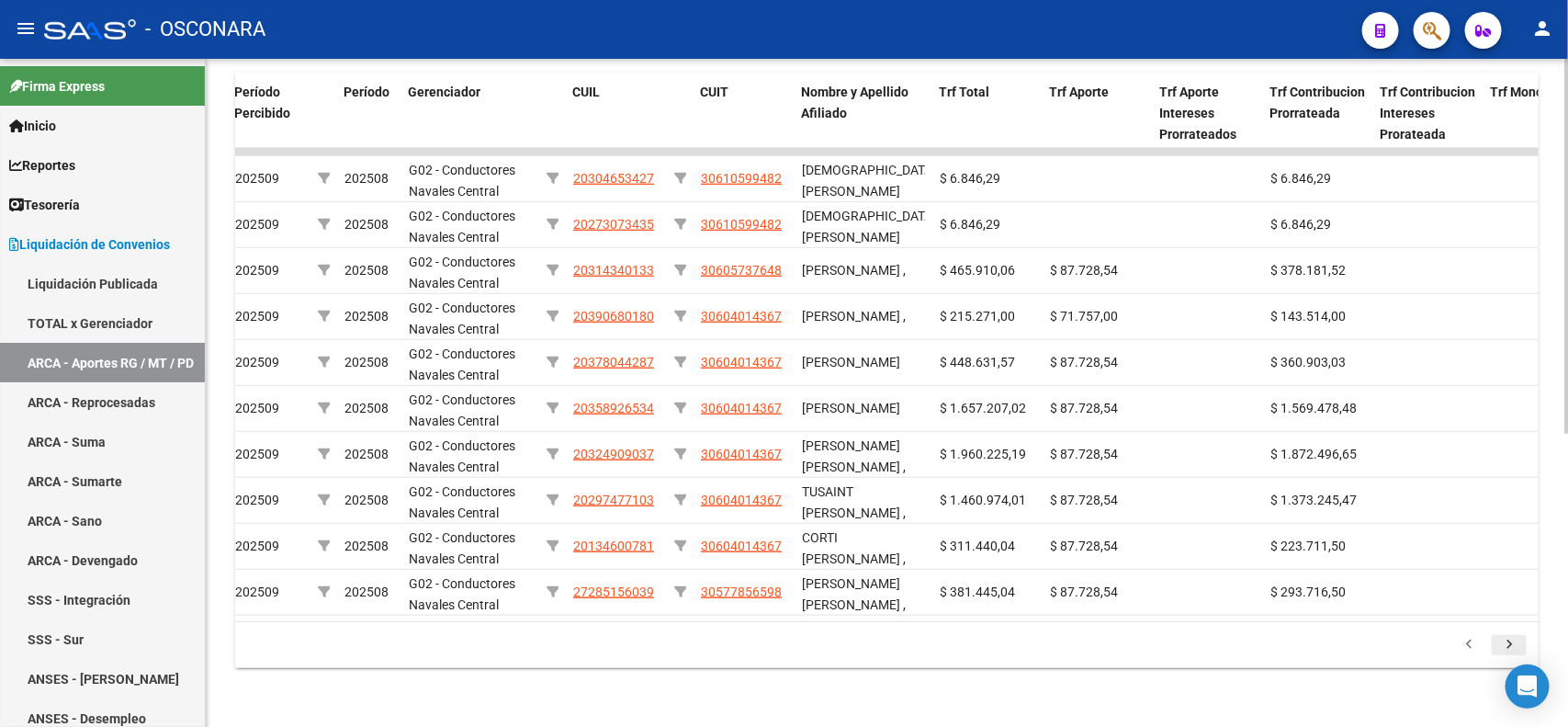
click at [1503, 642] on icon "go to next page" at bounding box center [1509, 647] width 24 height 22
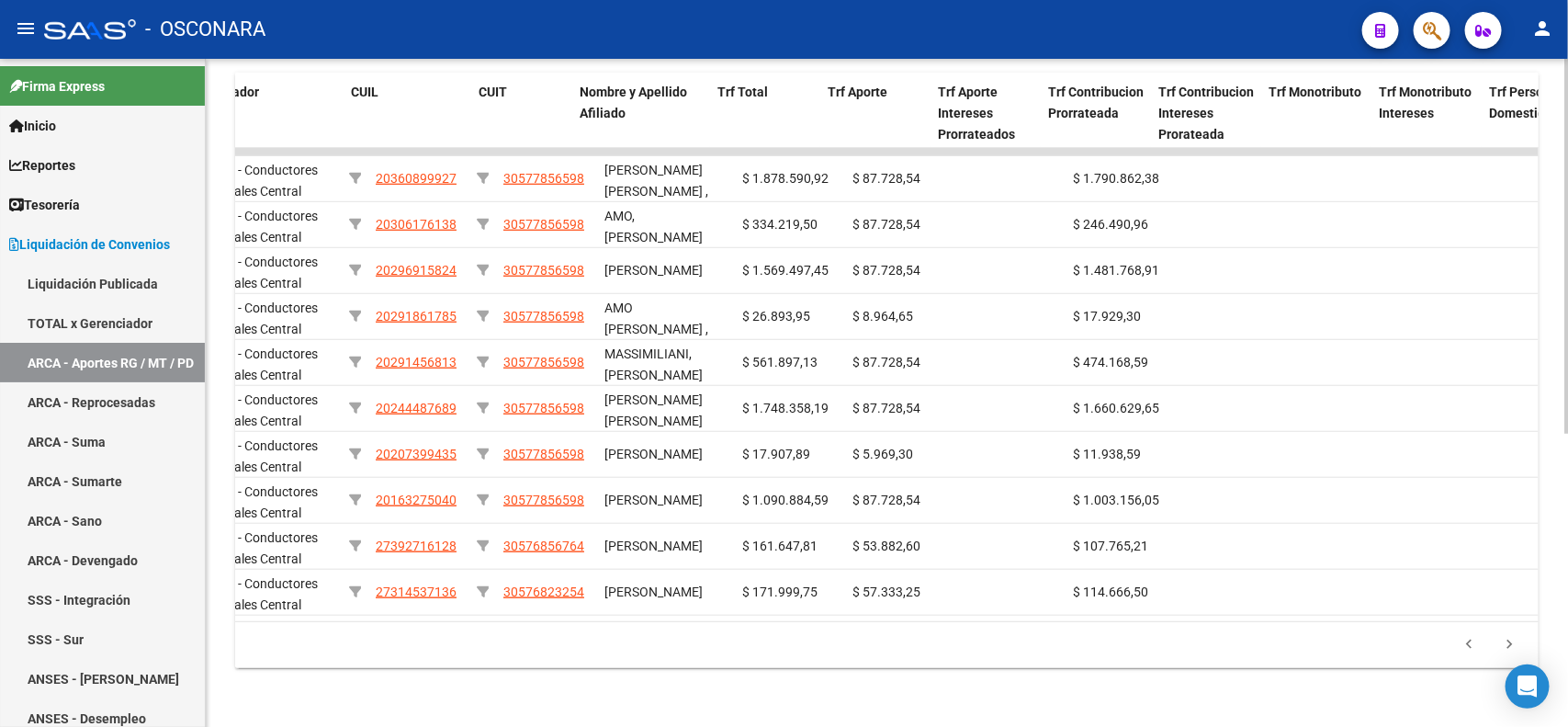
scroll to position [0, 303]
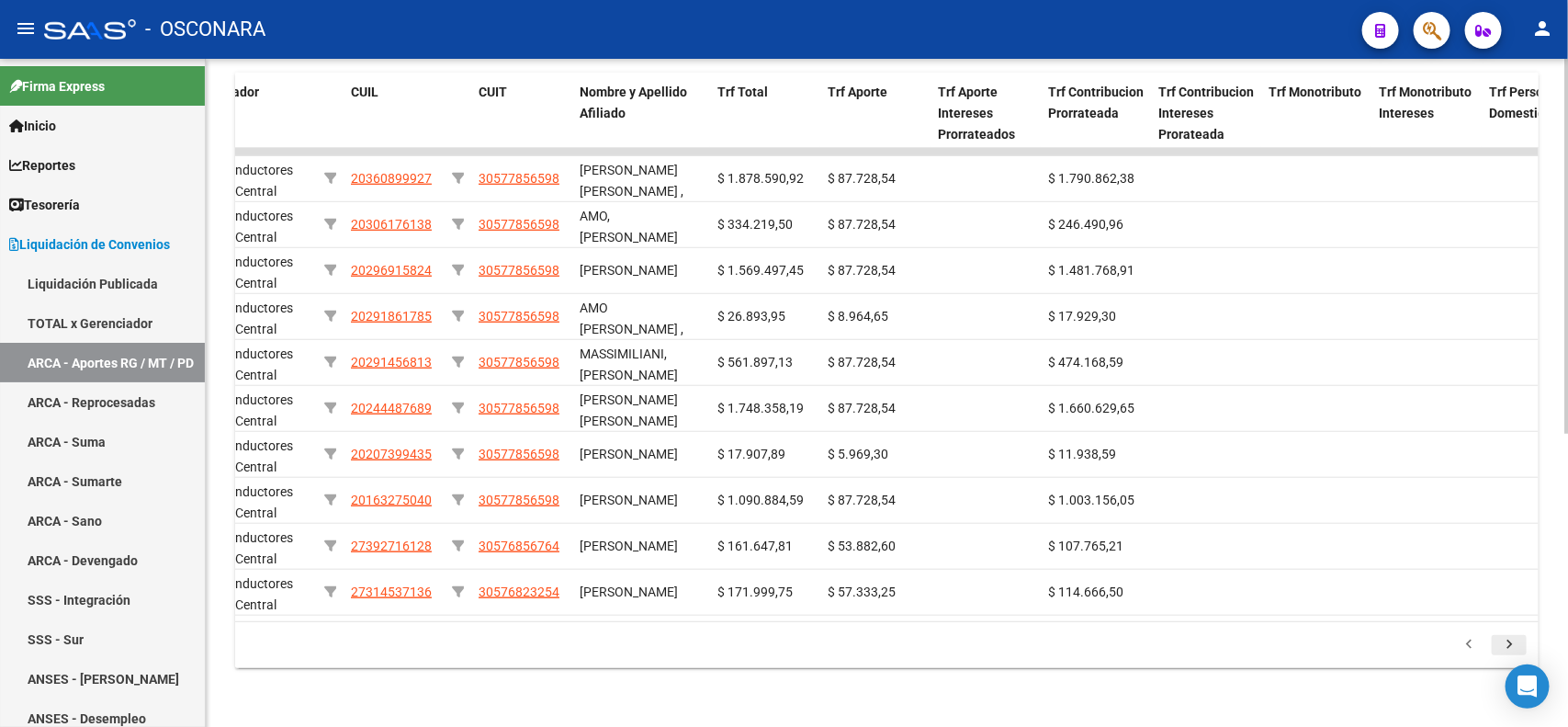
click at [1509, 639] on icon "go to next page" at bounding box center [1509, 647] width 24 height 22
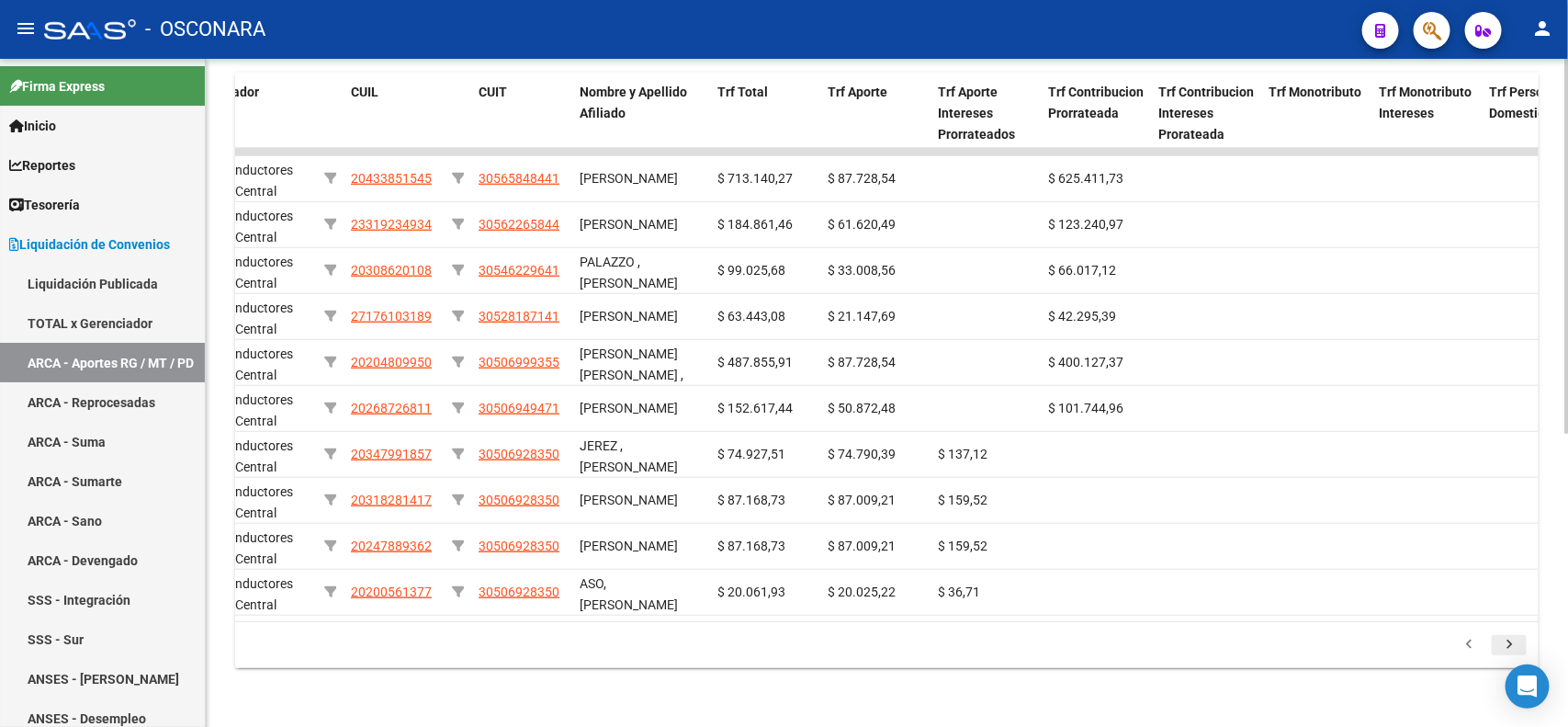
click at [1509, 639] on icon "go to next page" at bounding box center [1509, 647] width 24 height 22
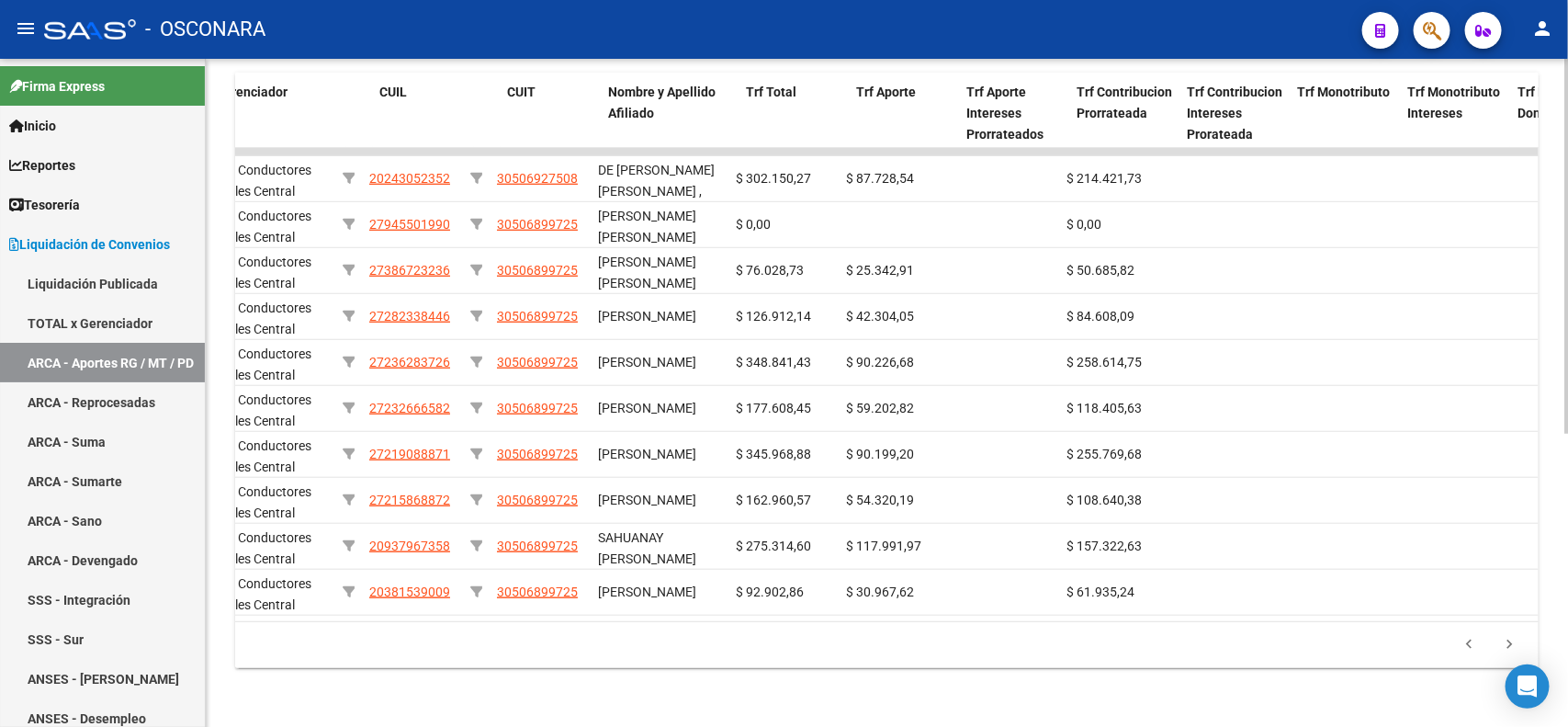
scroll to position [0, 273]
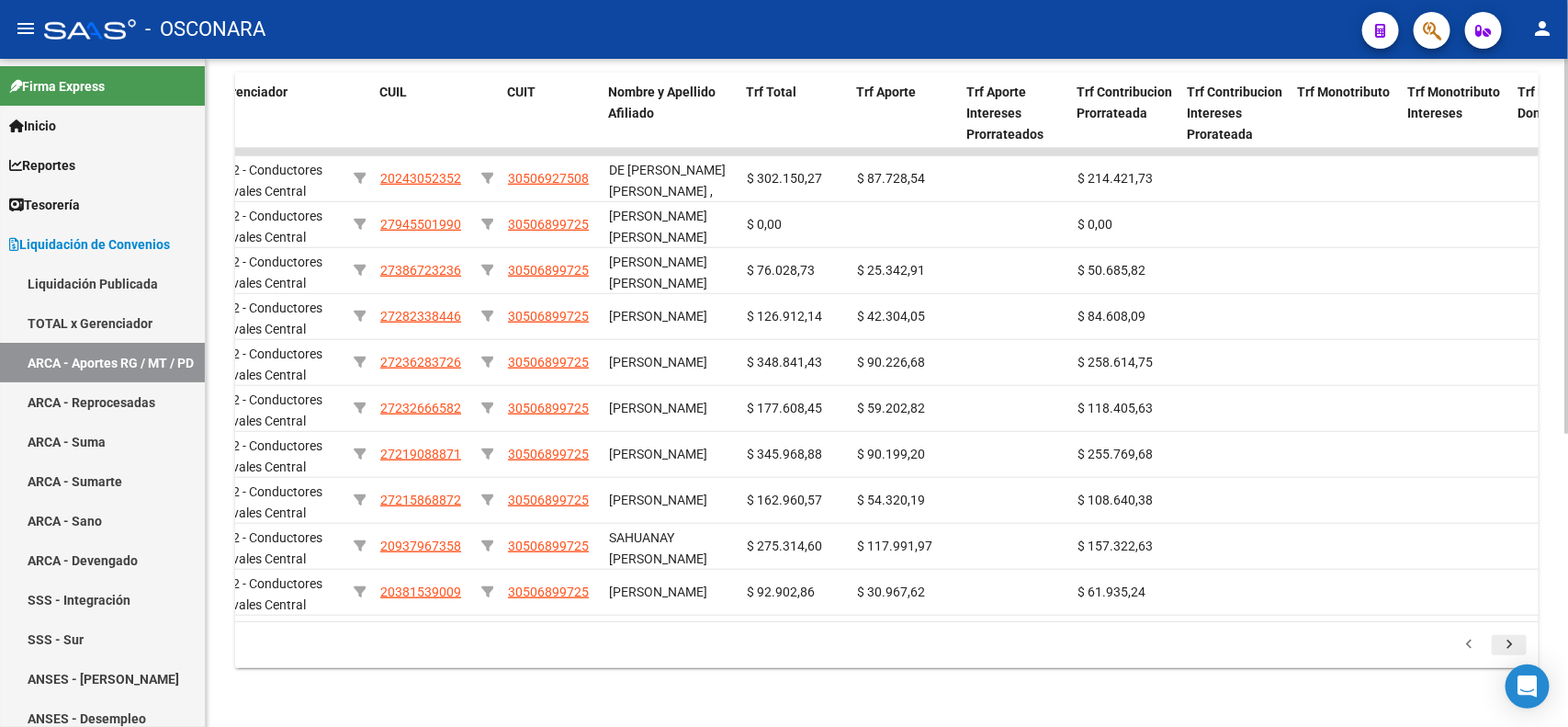
click at [1508, 646] on icon "go to next page" at bounding box center [1509, 647] width 24 height 22
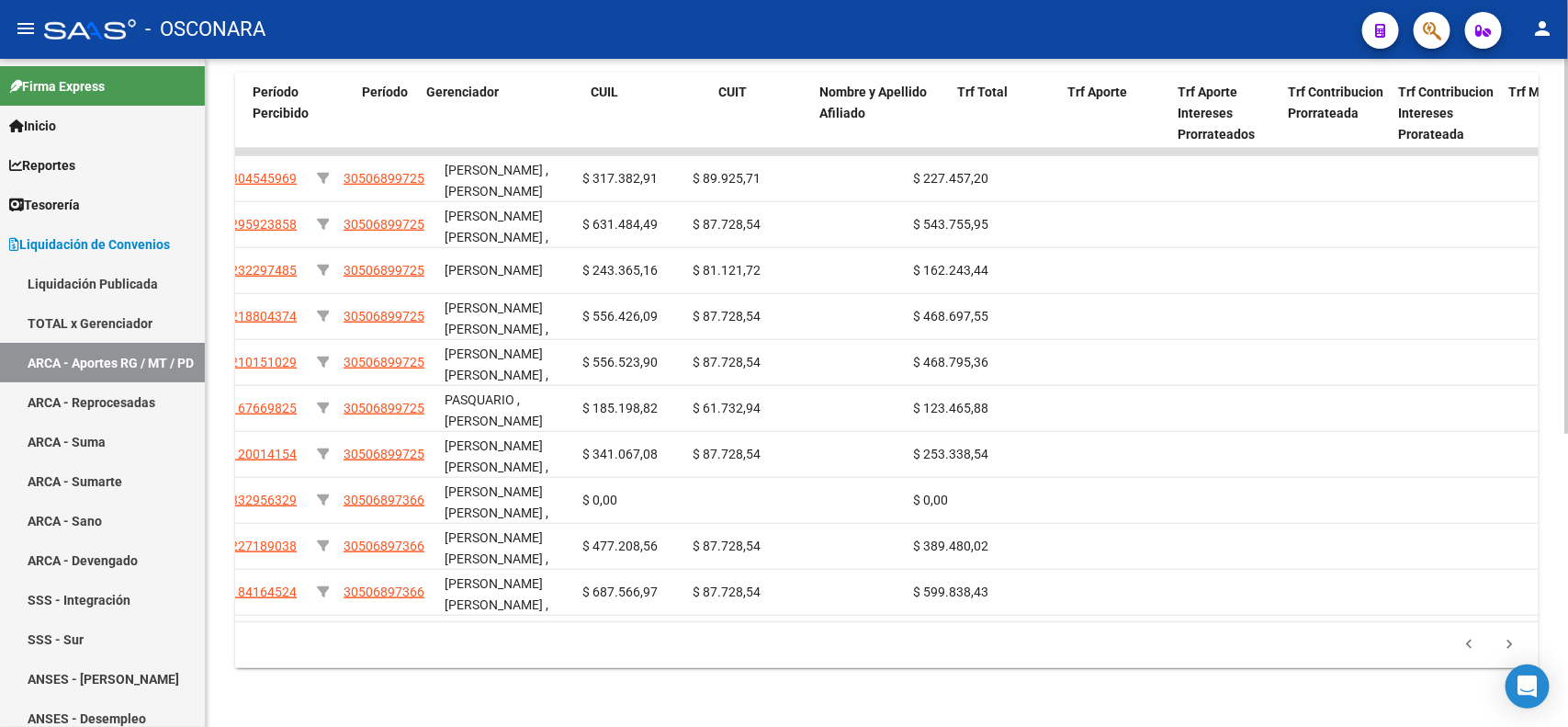
scroll to position [0, 57]
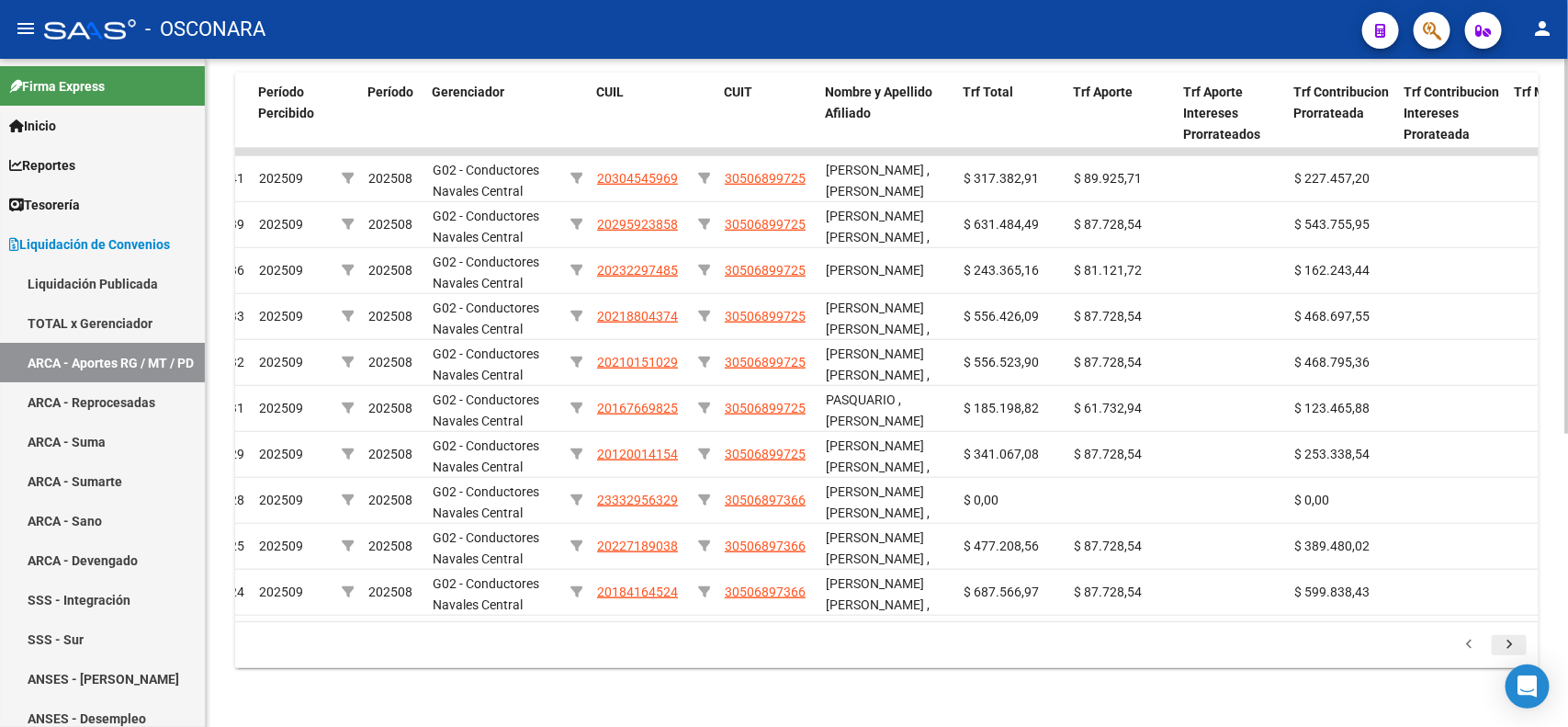
click at [1508, 642] on icon "go to next page" at bounding box center [1509, 647] width 24 height 22
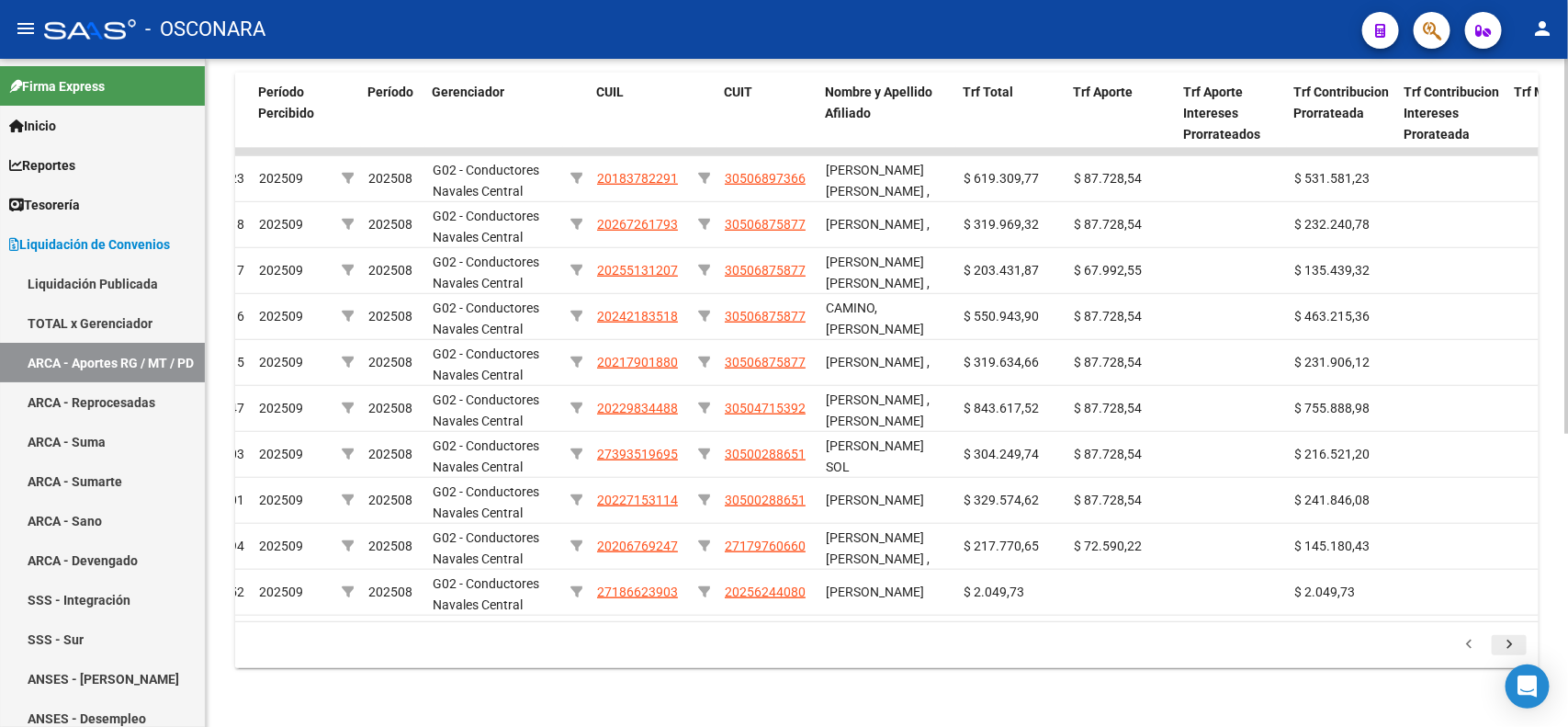
click at [1508, 642] on icon "go to next page" at bounding box center [1509, 647] width 24 height 22
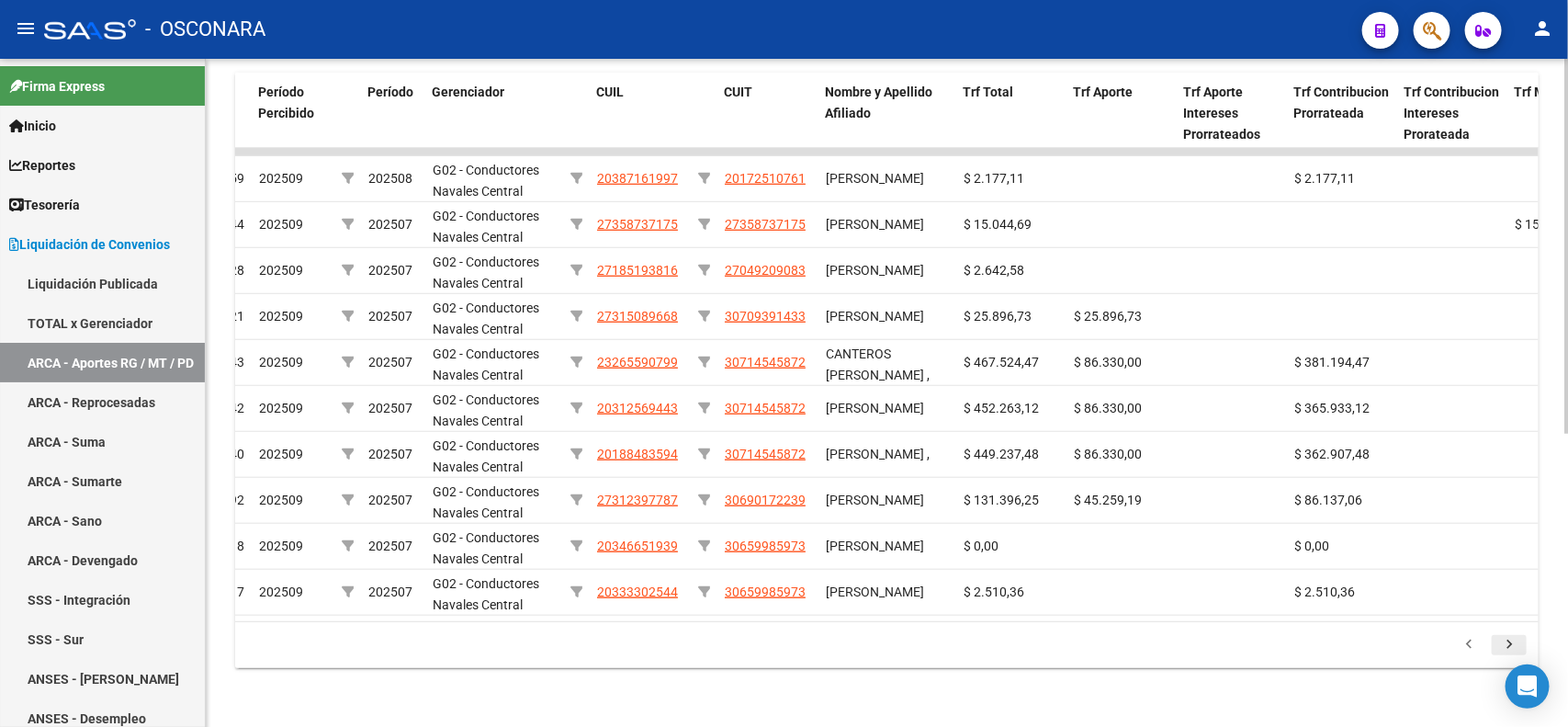
click at [1508, 642] on icon "go to next page" at bounding box center [1509, 647] width 24 height 22
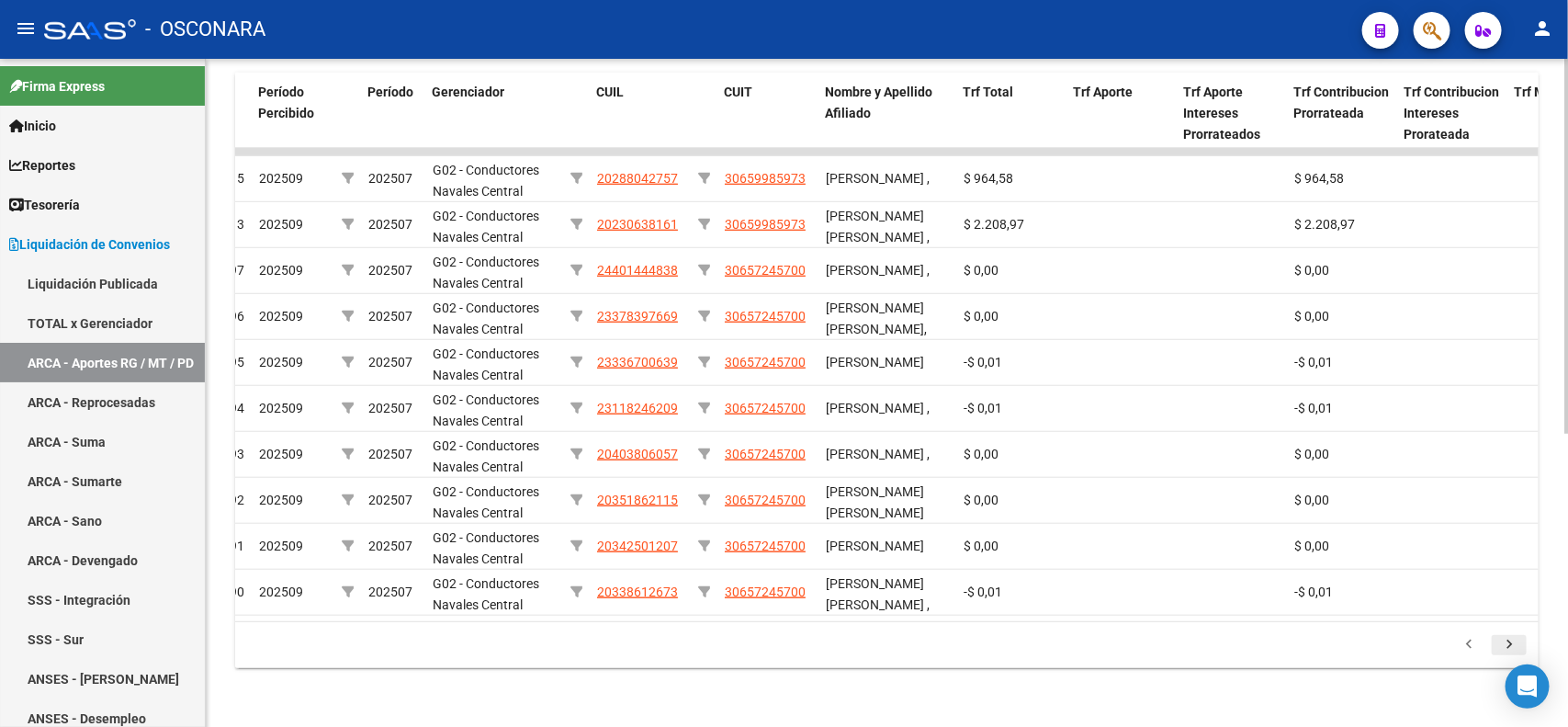
click at [1508, 642] on icon "go to next page" at bounding box center [1509, 647] width 24 height 22
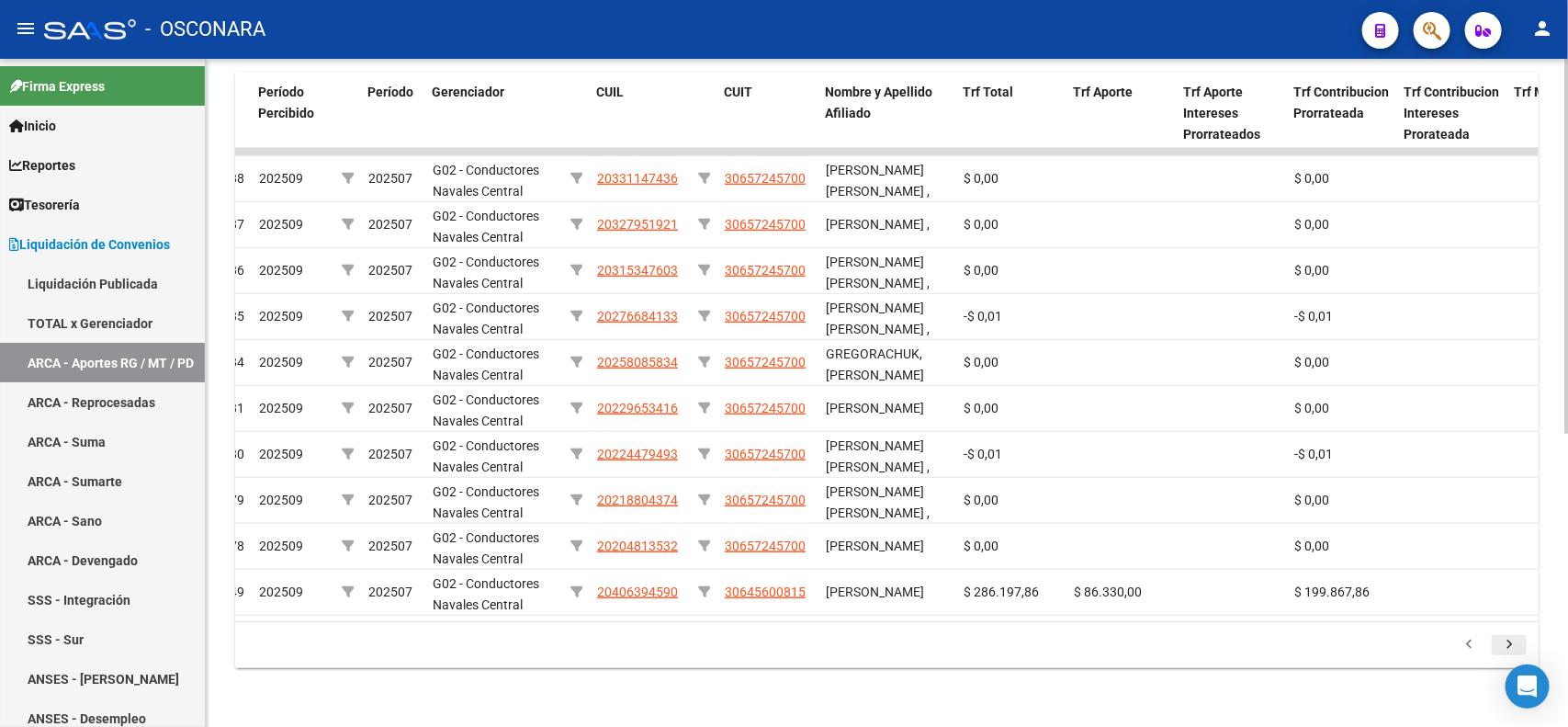
click at [1508, 642] on icon "go to next page" at bounding box center [1509, 647] width 24 height 22
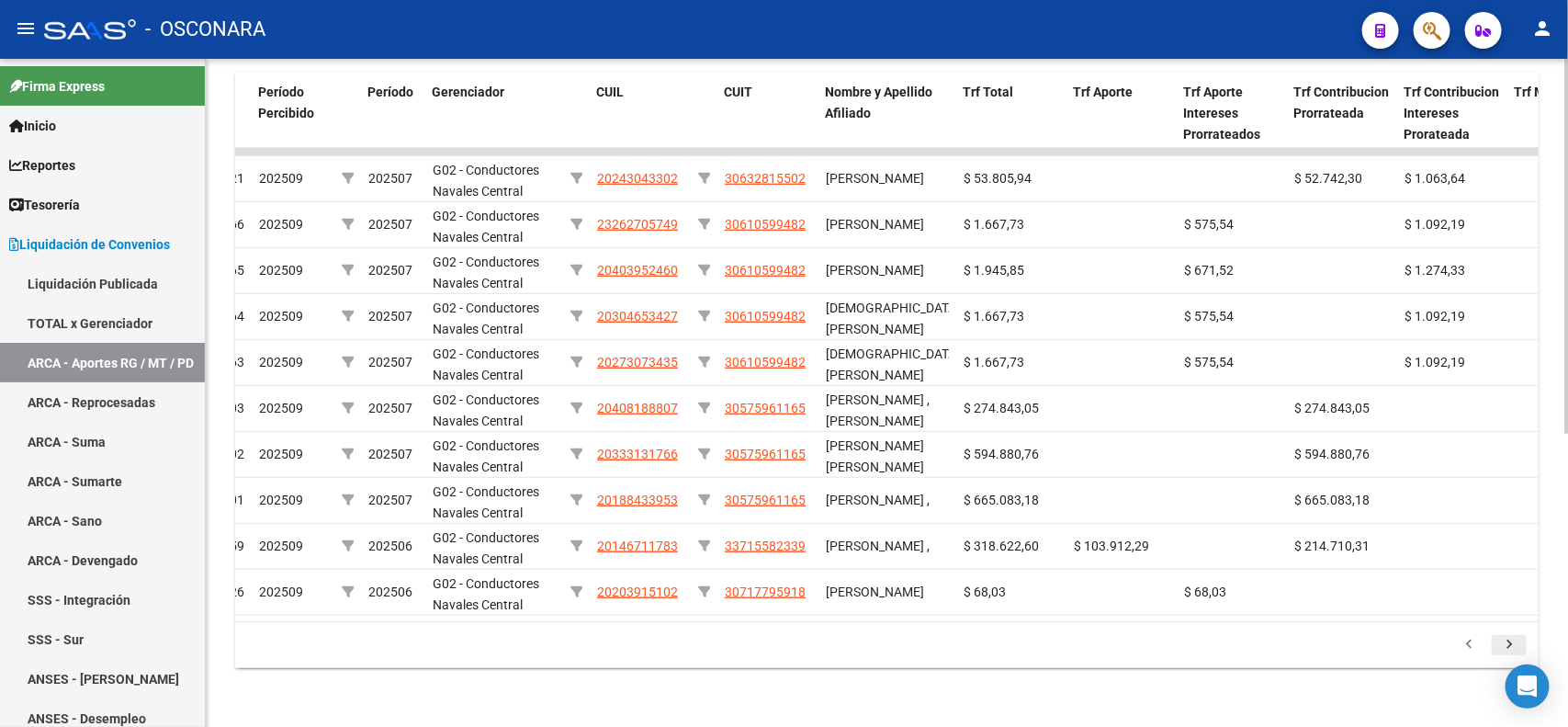
click at [1508, 642] on icon "go to next page" at bounding box center [1509, 647] width 24 height 22
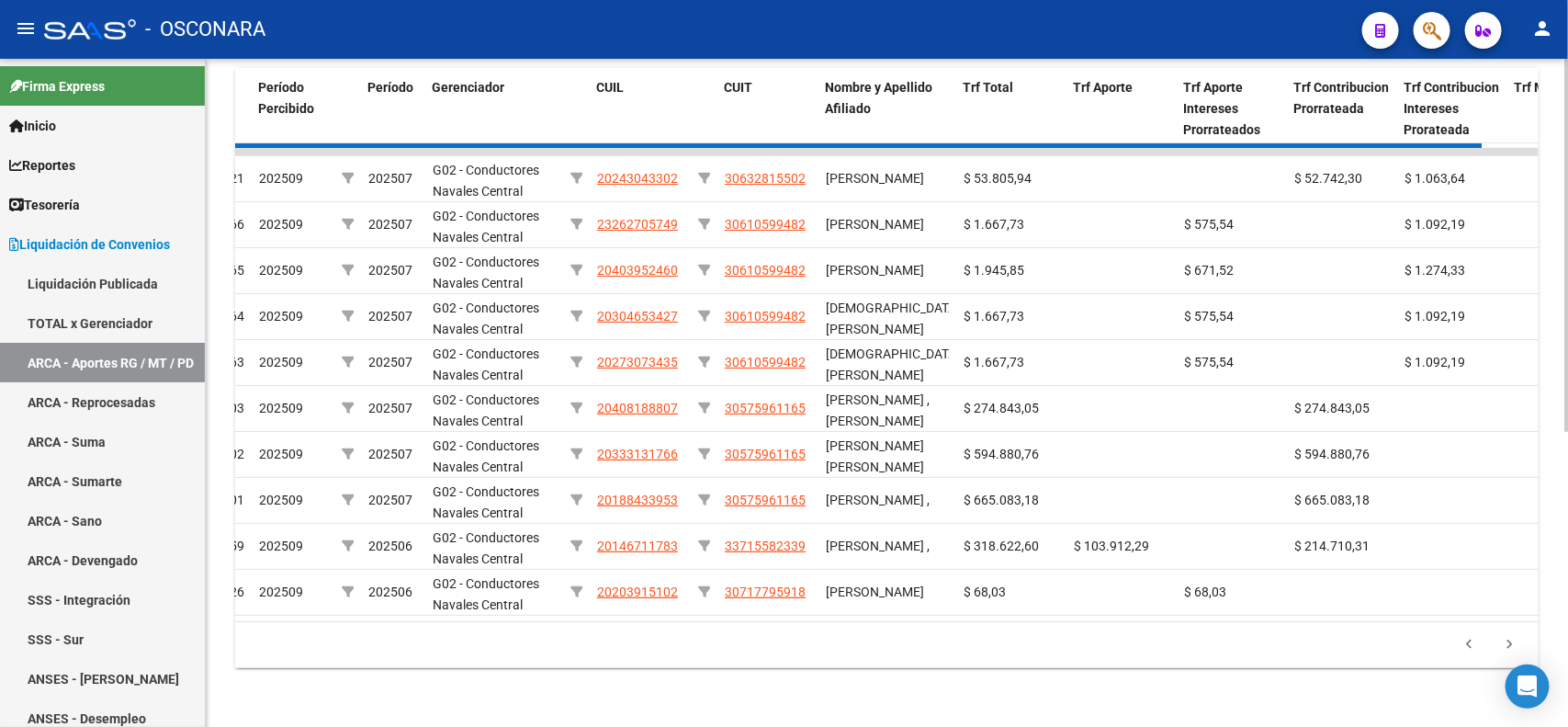
click at [1507, 644] on div "179.769.313.486.231.570.000.000.000.000.000.000.000.000.000.000.000.000.000.000…" at bounding box center [887, 645] width 1303 height 46
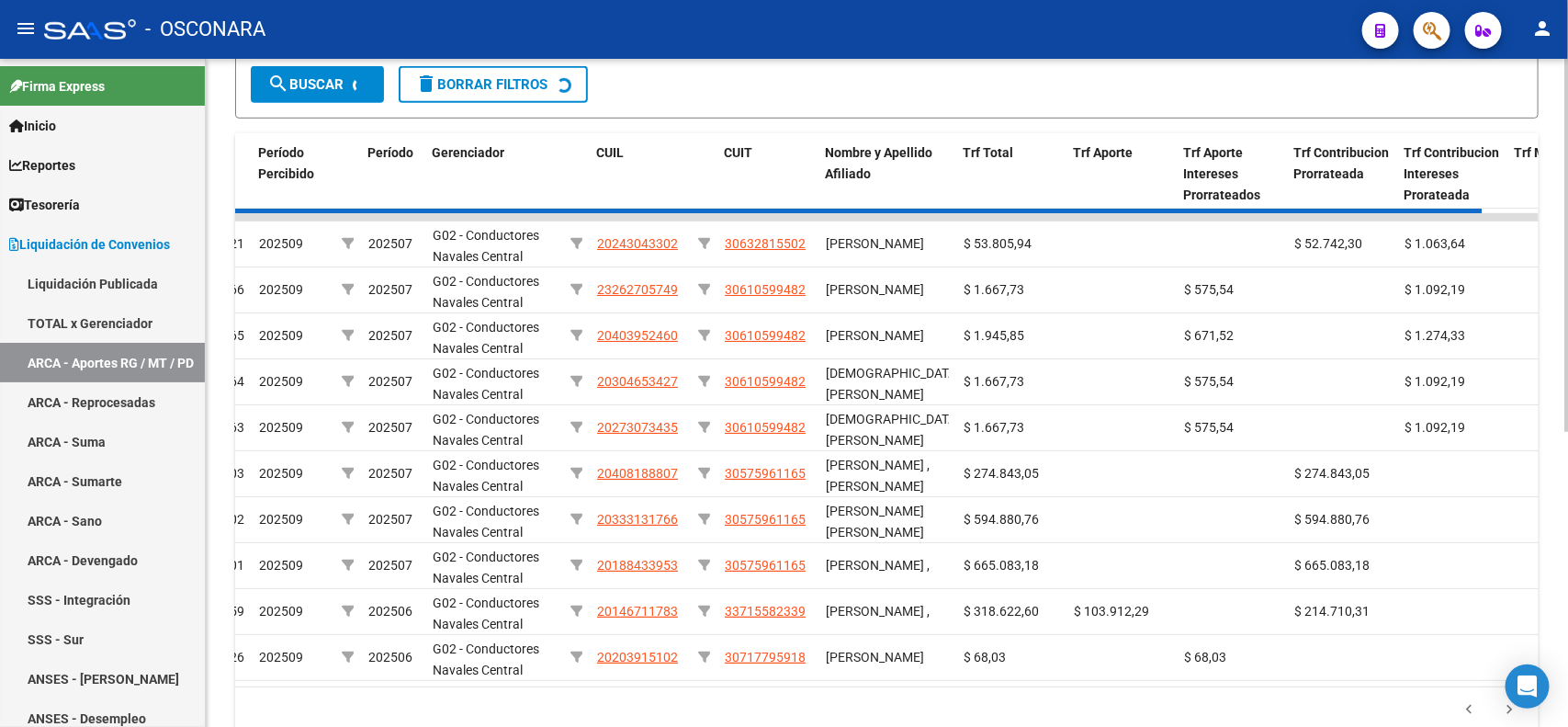
scroll to position [448, 0]
click at [1567, 335] on div at bounding box center [1566, 503] width 5 height 373
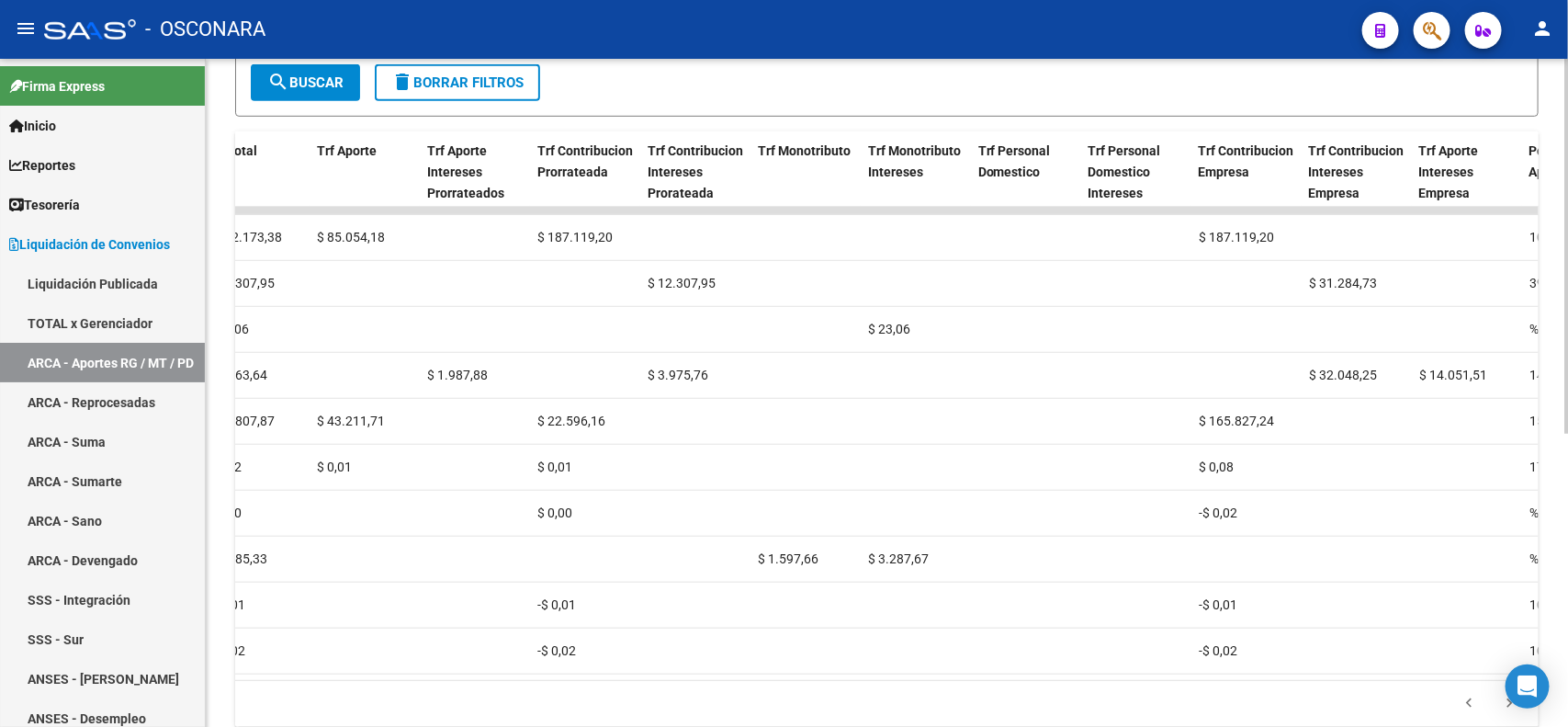
scroll to position [0, 0]
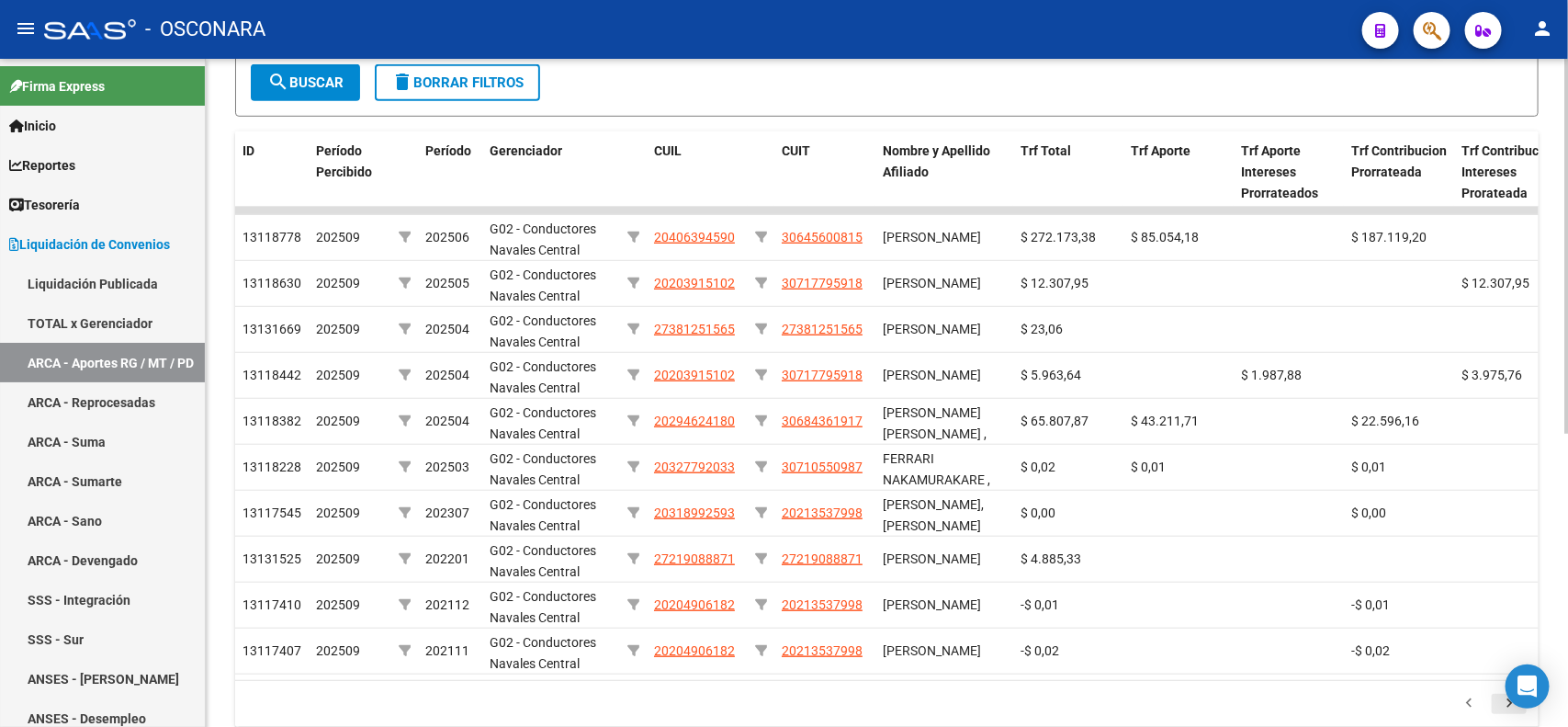
click at [1504, 716] on icon "go to next page" at bounding box center [1509, 706] width 24 height 22
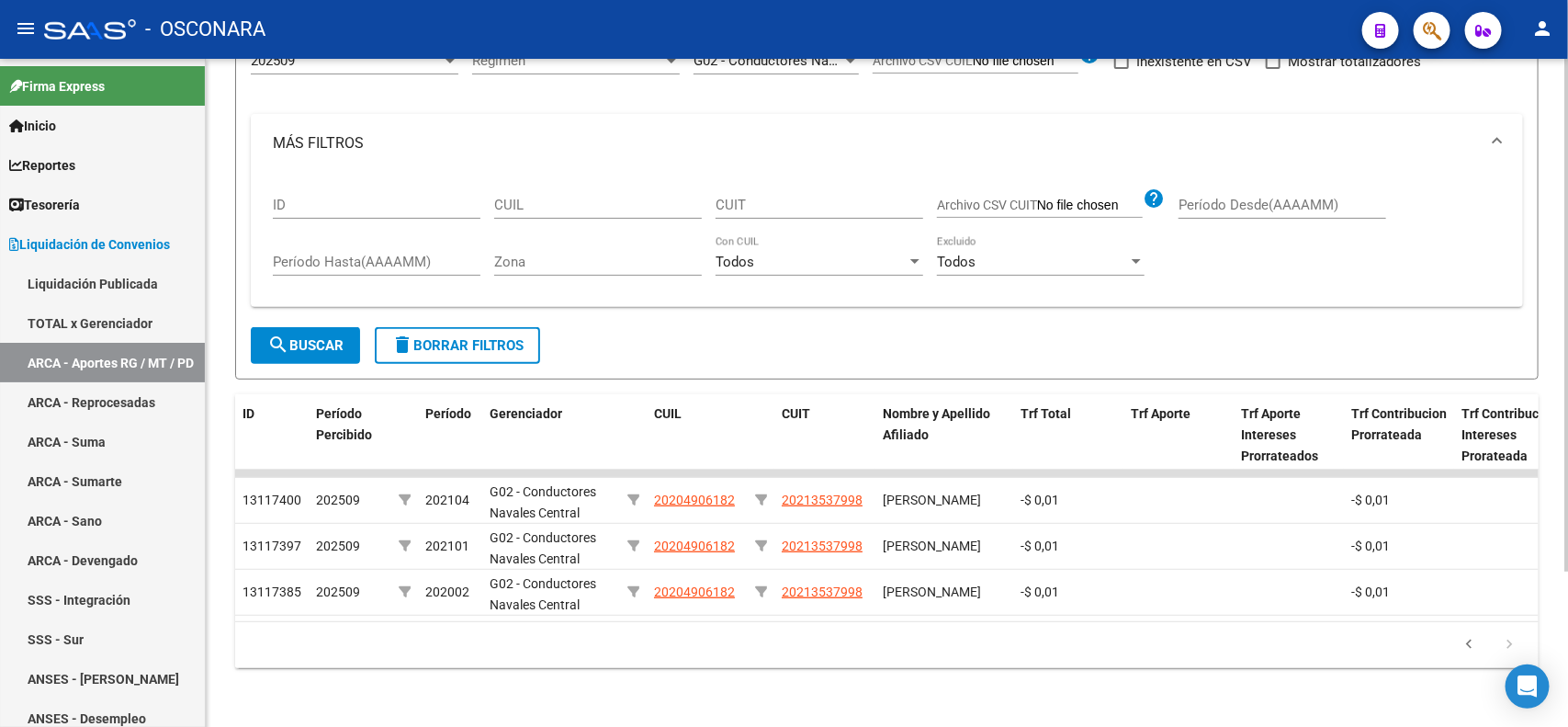
scroll to position [201, 0]
